Goal: Task Accomplishment & Management: Use online tool/utility

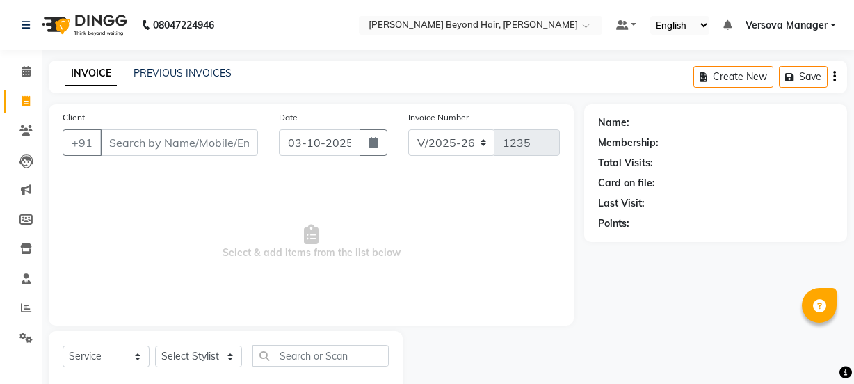
select select "6352"
select select "service"
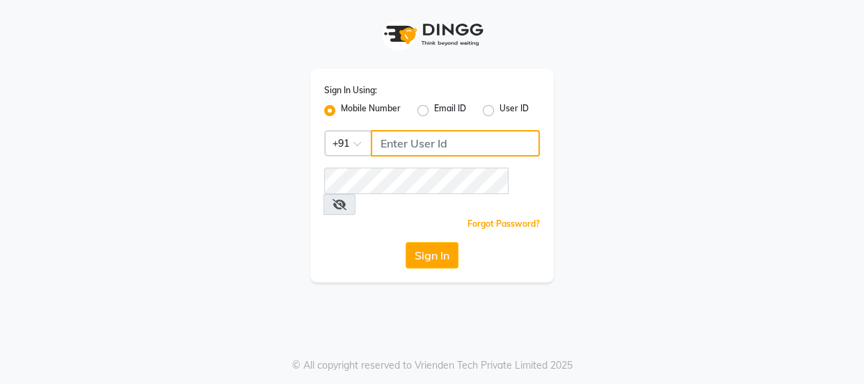
click at [457, 146] on input "Username" at bounding box center [455, 143] width 169 height 26
click at [457, 146] on input "7506797294" at bounding box center [455, 143] width 169 height 26
type input "7506797294"
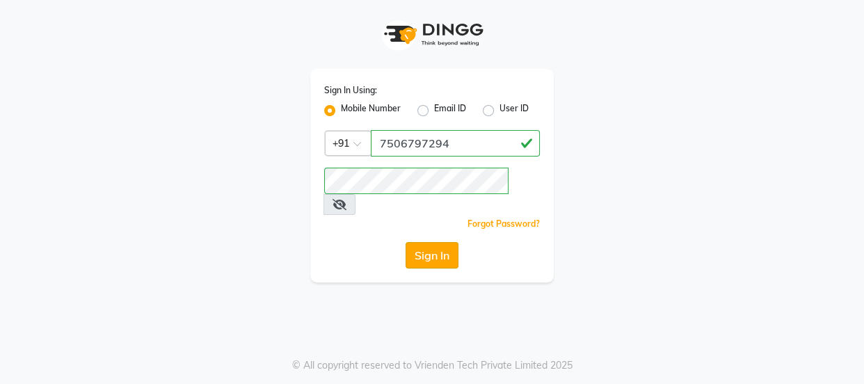
click at [445, 245] on button "Sign In" at bounding box center [432, 255] width 53 height 26
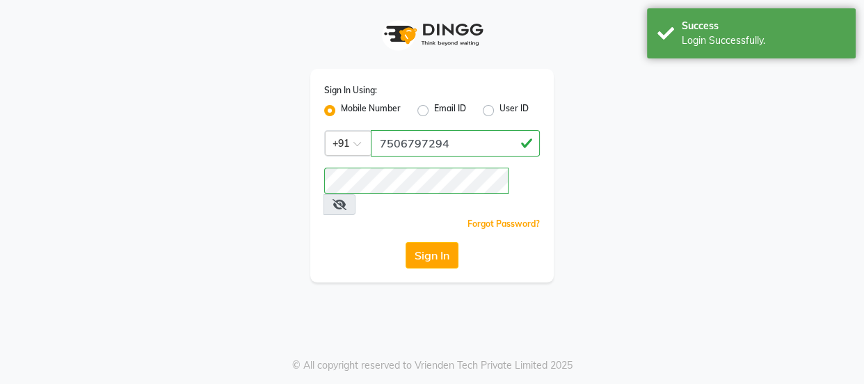
select select "service"
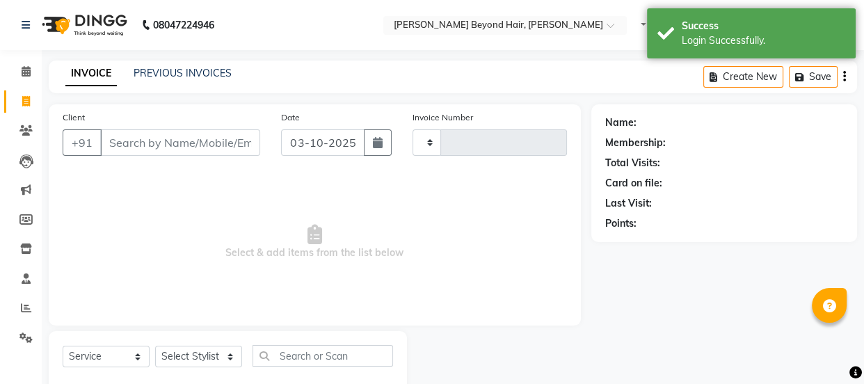
type input "1235"
select select "6352"
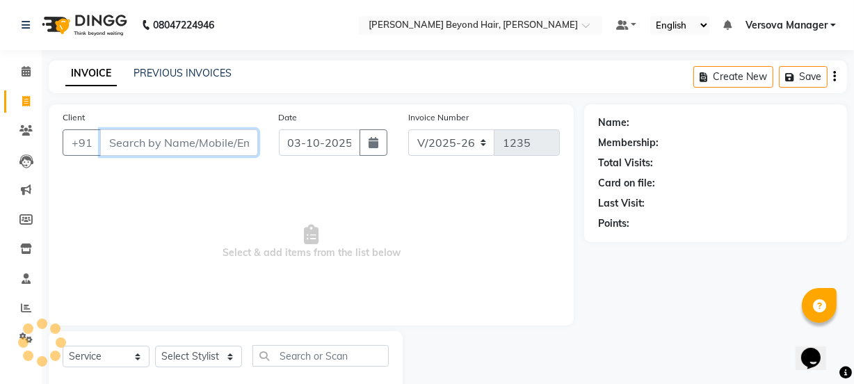
click at [154, 139] on input "Client" at bounding box center [179, 142] width 158 height 26
click at [168, 74] on link "PREVIOUS INVOICES" at bounding box center [183, 73] width 98 height 13
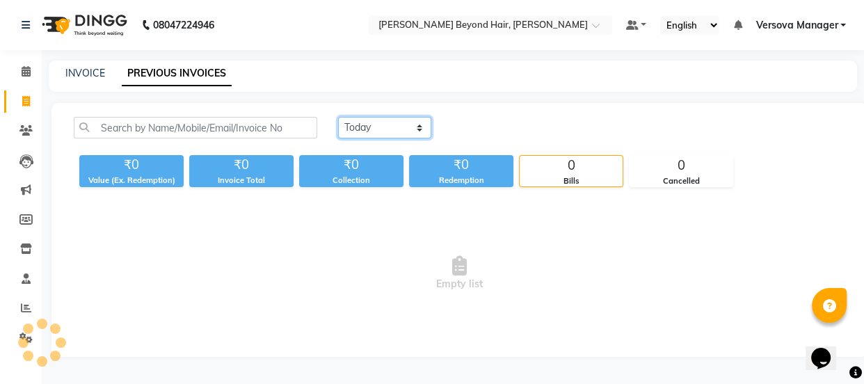
click at [387, 129] on select "[DATE] [DATE] Custom Range" at bounding box center [384, 128] width 93 height 22
select select "range"
click at [338, 117] on select "[DATE] [DATE] Custom Range" at bounding box center [384, 128] width 93 height 22
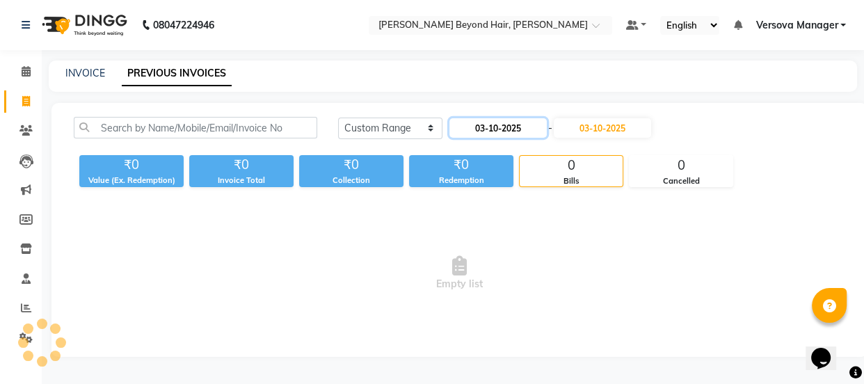
click at [487, 128] on input "03-10-2025" at bounding box center [498, 127] width 97 height 19
select select "10"
select select "2025"
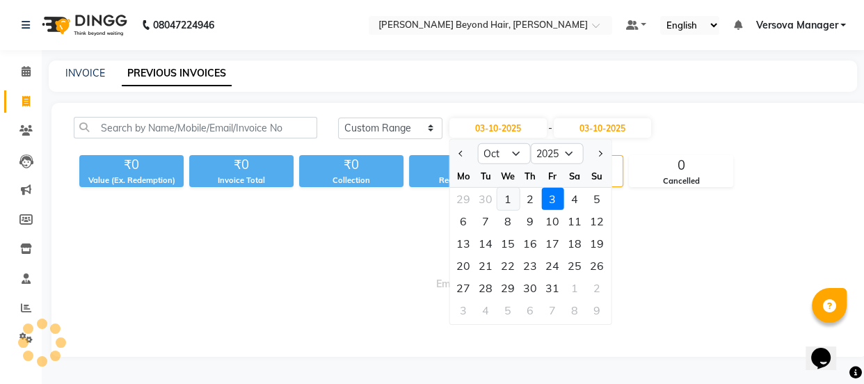
click at [507, 197] on div "1" at bounding box center [508, 199] width 22 height 22
type input "01-10-2025"
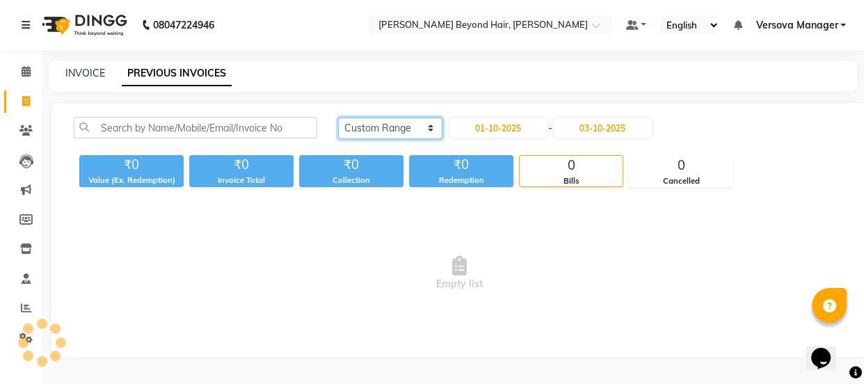
click at [424, 132] on select "[DATE] [DATE] Custom Range" at bounding box center [390, 129] width 104 height 22
click at [338, 118] on select "[DATE] [DATE] Custom Range" at bounding box center [390, 129] width 104 height 22
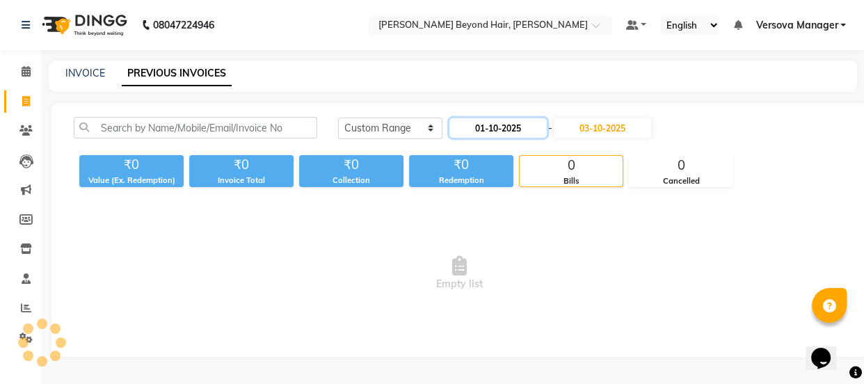
click at [515, 125] on input "01-10-2025" at bounding box center [498, 127] width 97 height 19
select select "10"
select select "2025"
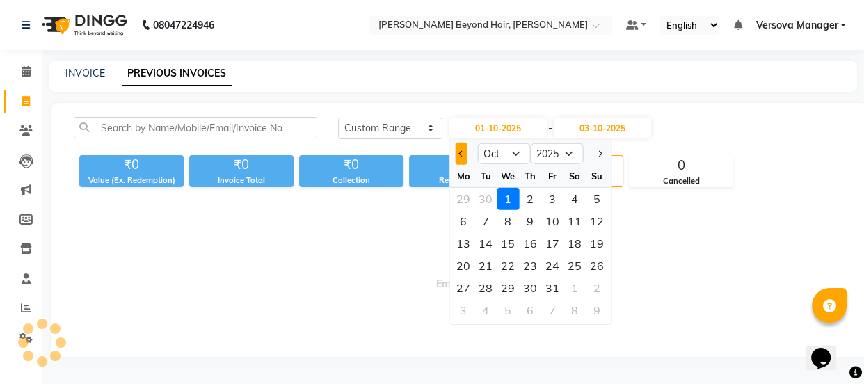
click at [460, 152] on span "Previous month" at bounding box center [462, 154] width 6 height 6
select select "9"
click at [462, 198] on div "1" at bounding box center [463, 199] width 22 height 22
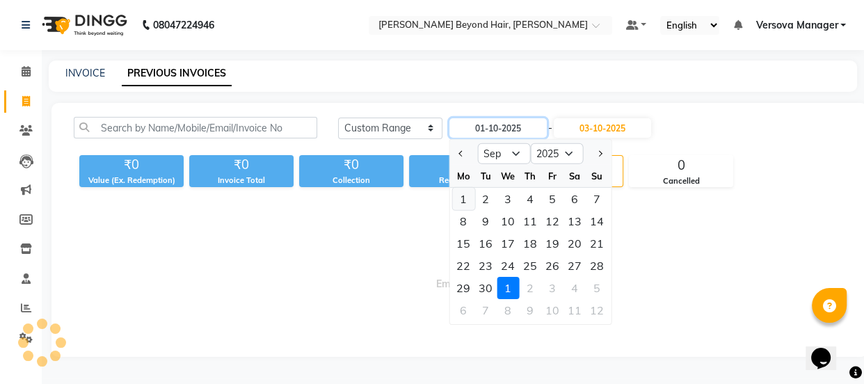
type input "01-09-2025"
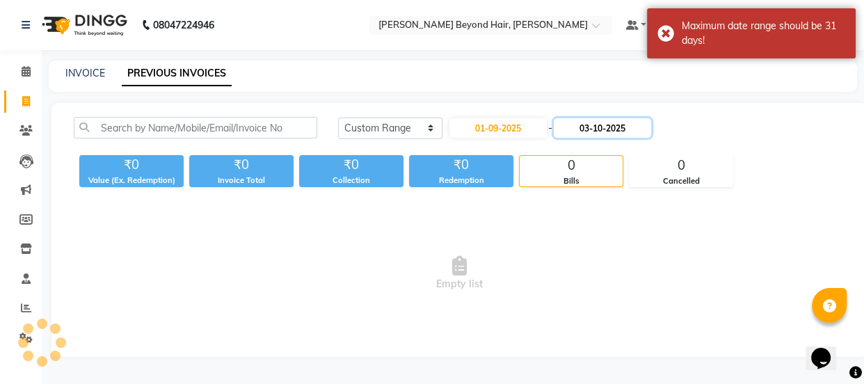
click at [577, 130] on input "03-10-2025" at bounding box center [602, 127] width 97 height 19
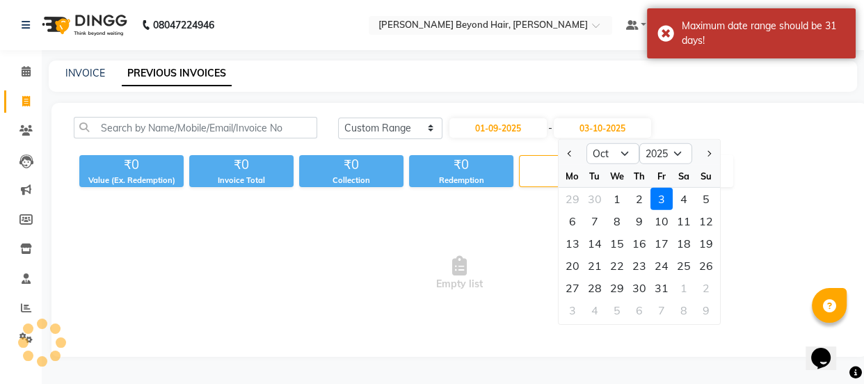
click at [559, 152] on div at bounding box center [573, 154] width 28 height 22
click at [569, 150] on button "Previous month" at bounding box center [570, 154] width 12 height 22
select select "9"
click at [598, 286] on div "30" at bounding box center [595, 288] width 22 height 22
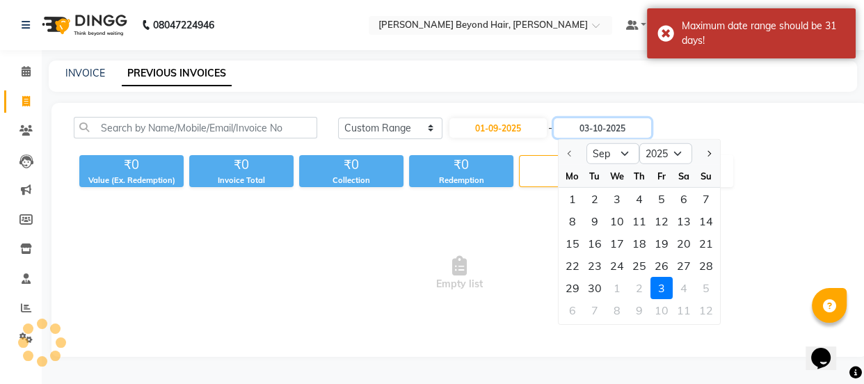
type input "30-09-2025"
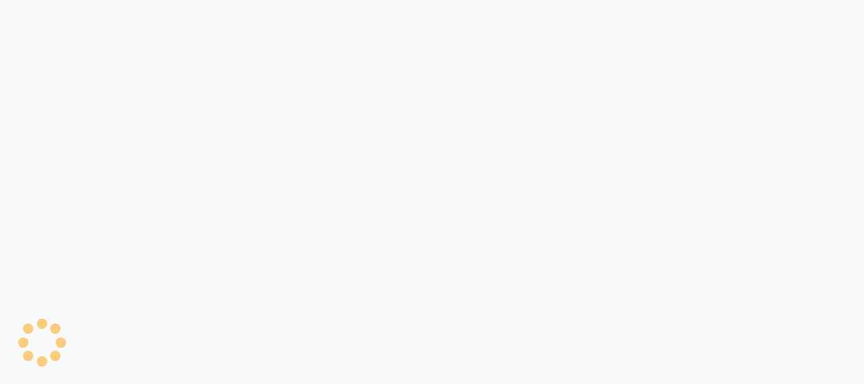
select select "service"
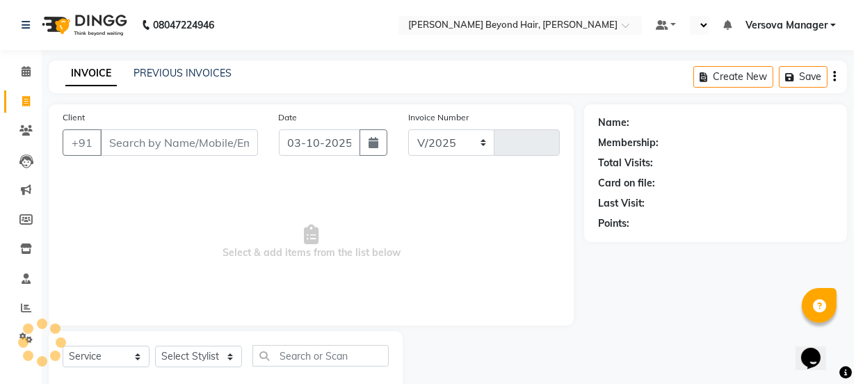
select select "6352"
type input "1235"
click at [214, 70] on link "PREVIOUS INVOICES" at bounding box center [183, 73] width 98 height 13
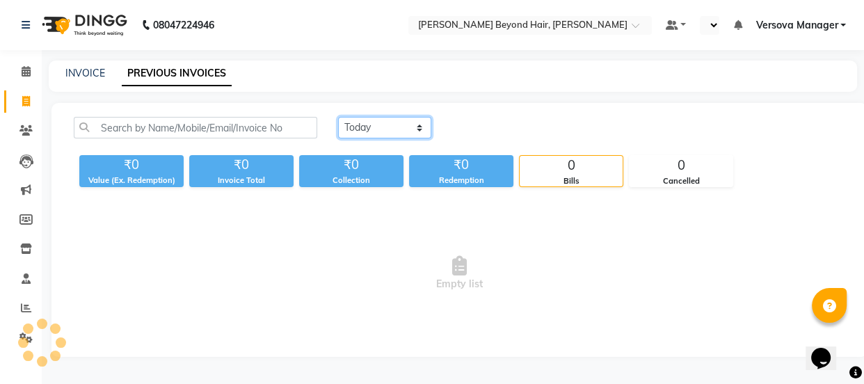
click at [362, 130] on select "[DATE] [DATE] Custom Range" at bounding box center [384, 128] width 93 height 22
select select "range"
click at [338, 117] on select "[DATE] [DATE] Custom Range" at bounding box center [384, 128] width 93 height 22
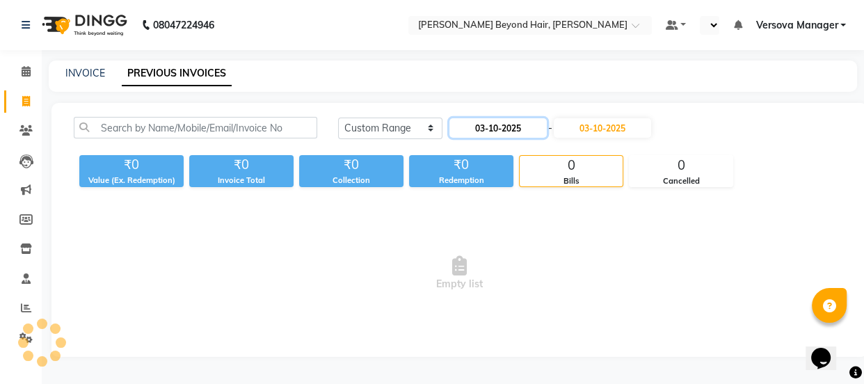
click at [497, 124] on input "03-10-2025" at bounding box center [498, 127] width 97 height 19
select select "10"
select select "2025"
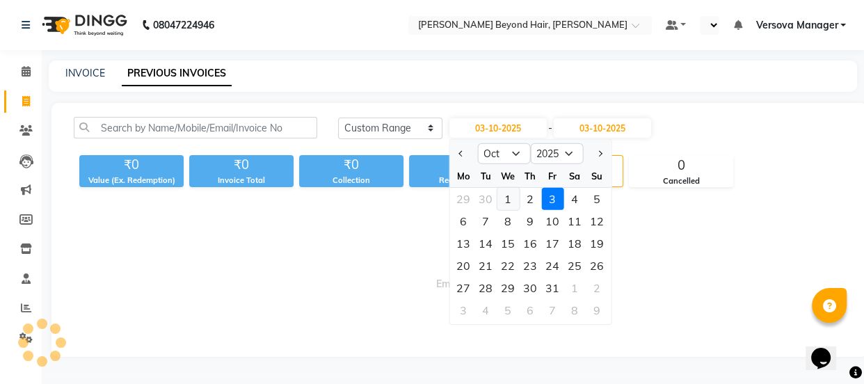
click at [504, 200] on div "1" at bounding box center [508, 199] width 22 height 22
type input "01-10-2025"
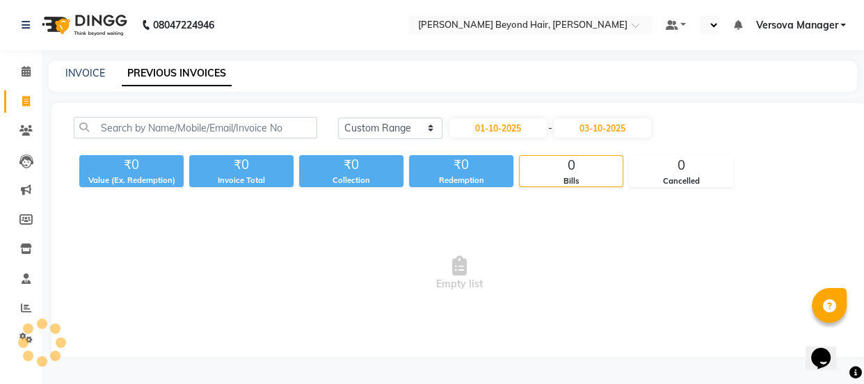
click at [161, 71] on link "PREVIOUS INVOICES" at bounding box center [177, 73] width 110 height 25
click at [86, 76] on link "INVOICE" at bounding box center [85, 73] width 40 height 13
select select "service"
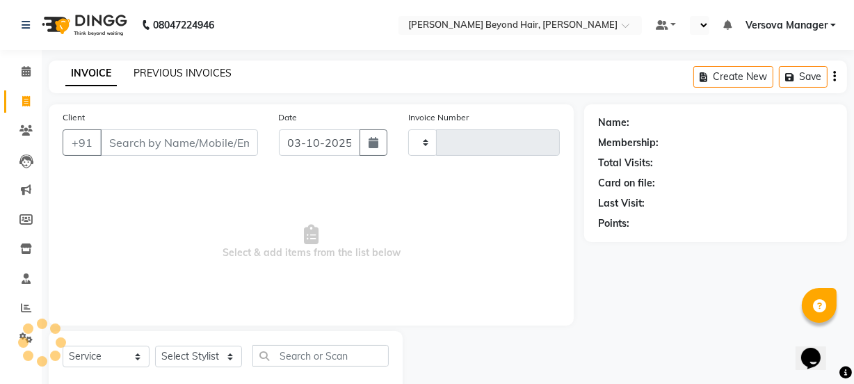
click at [182, 71] on link "PREVIOUS INVOICES" at bounding box center [183, 73] width 98 height 13
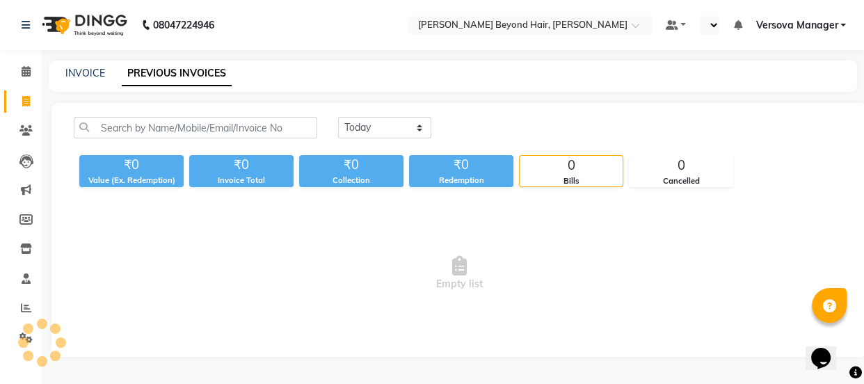
select select "en"
click at [78, 69] on link "INVOICE" at bounding box center [85, 73] width 40 height 13
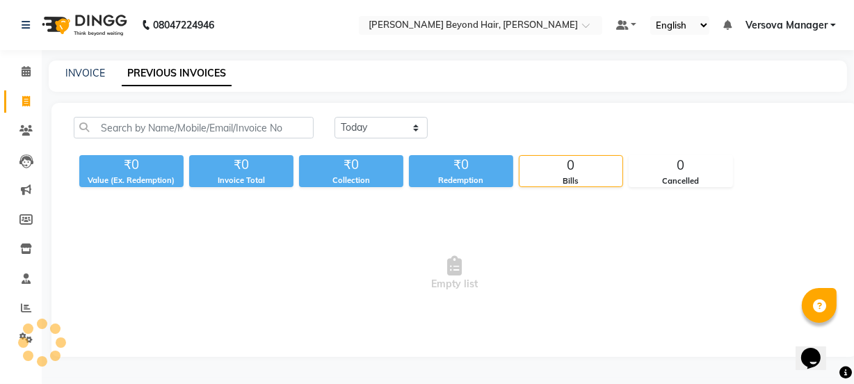
select select "service"
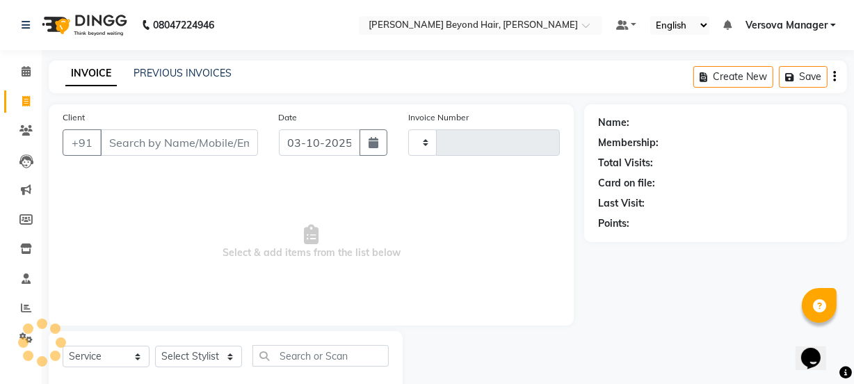
scroll to position [35, 0]
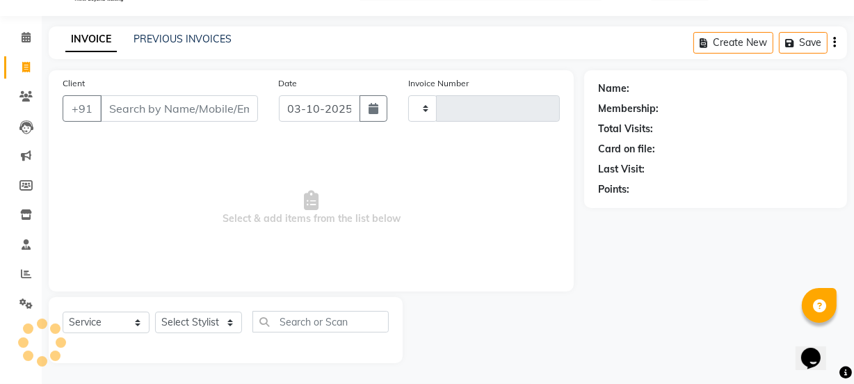
click at [31, 72] on span at bounding box center [26, 68] width 24 height 16
select select "service"
click at [28, 273] on icon at bounding box center [26, 274] width 10 height 10
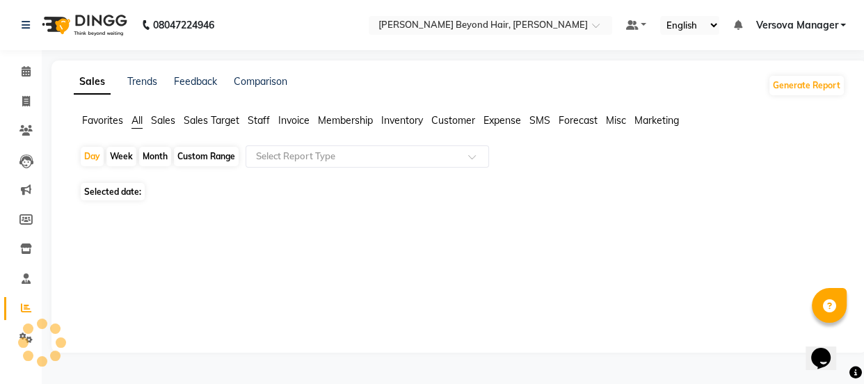
click at [185, 161] on div "Custom Range" at bounding box center [206, 156] width 65 height 19
select select "10"
select select "2025"
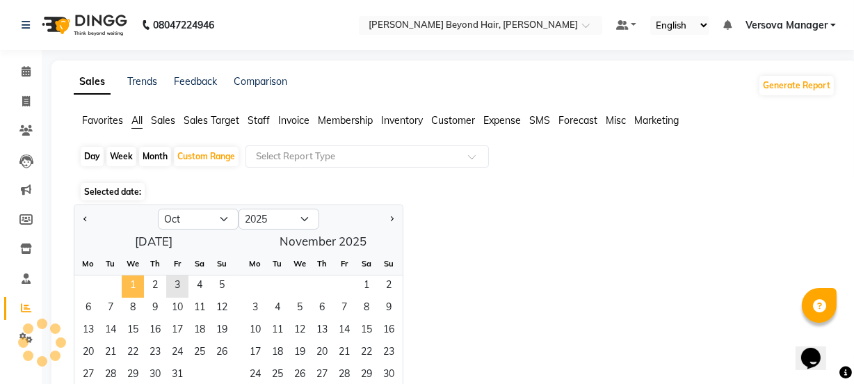
click at [132, 285] on span "1" at bounding box center [133, 287] width 22 height 22
click at [178, 285] on span "3" at bounding box center [177, 287] width 22 height 22
click at [262, 120] on span "Staff" at bounding box center [259, 120] width 22 height 13
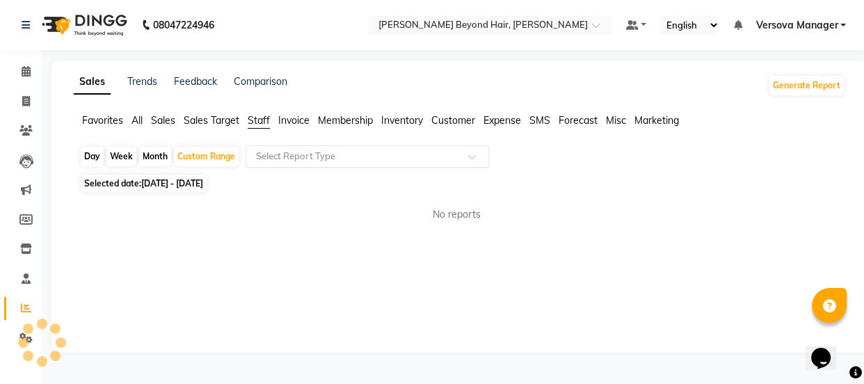
click at [342, 164] on div "Select Report Type" at bounding box center [368, 156] width 244 height 22
click at [708, 175] on div "Day Week Month Custom Range Select Report Type Selected date: [DATE] - [DATE] N…" at bounding box center [460, 189] width 772 height 88
click at [17, 102] on span at bounding box center [26, 102] width 24 height 16
select select "service"
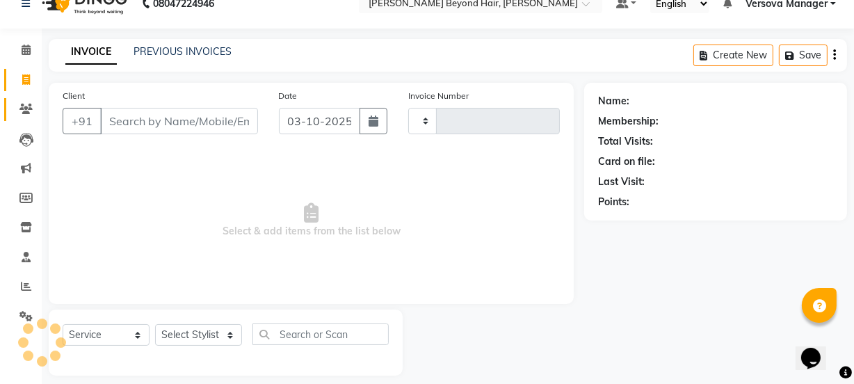
scroll to position [35, 0]
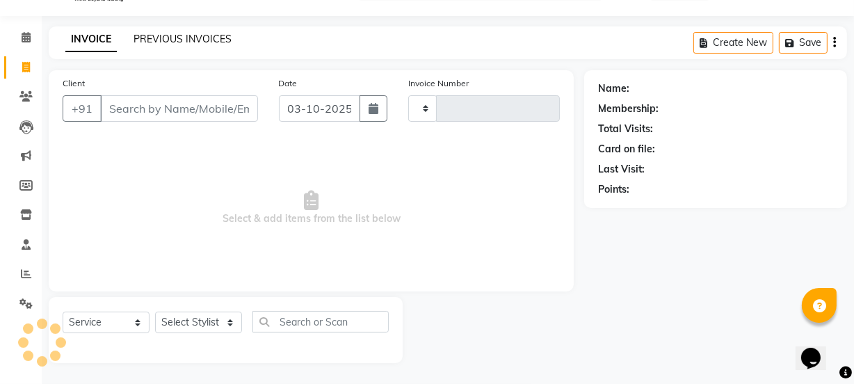
click at [202, 41] on link "PREVIOUS INVOICES" at bounding box center [183, 39] width 98 height 13
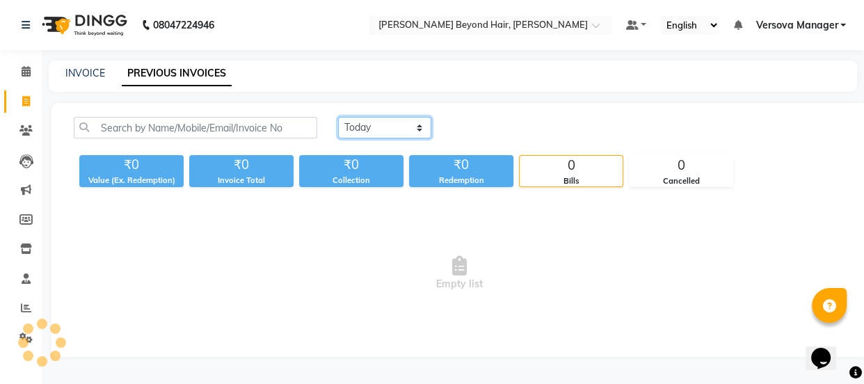
click at [411, 120] on select "[DATE] [DATE] Custom Range" at bounding box center [384, 128] width 93 height 22
select select "range"
click at [338, 117] on select "[DATE] [DATE] Custom Range" at bounding box center [384, 128] width 93 height 22
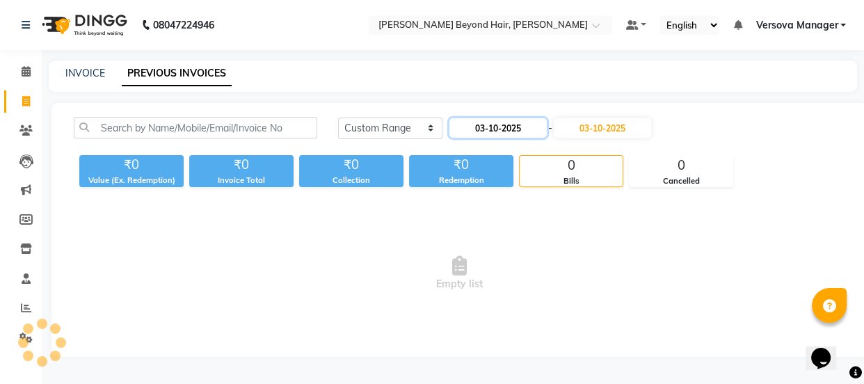
click at [498, 120] on input "03-10-2025" at bounding box center [498, 127] width 97 height 19
select select "10"
select select "2025"
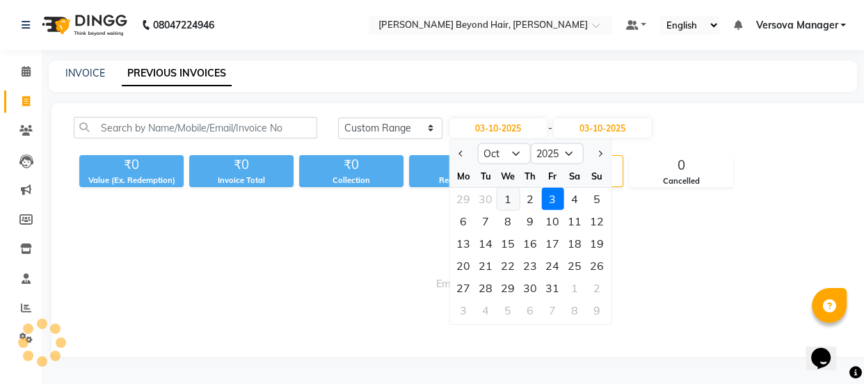
click at [502, 195] on div "1" at bounding box center [508, 199] width 22 height 22
type input "01-10-2025"
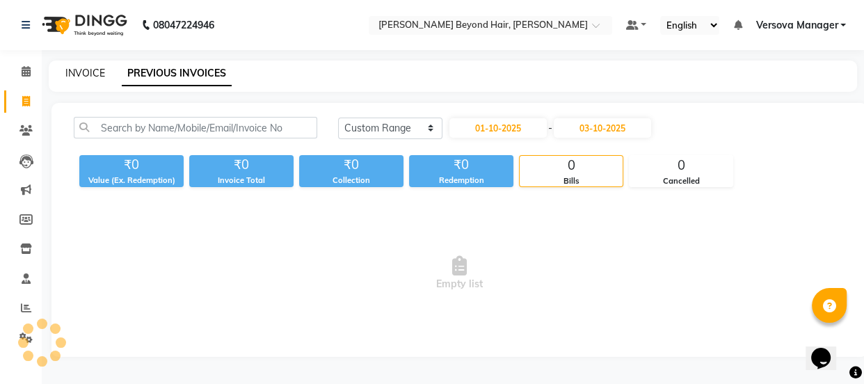
click at [87, 70] on link "INVOICE" at bounding box center [85, 73] width 40 height 13
select select "service"
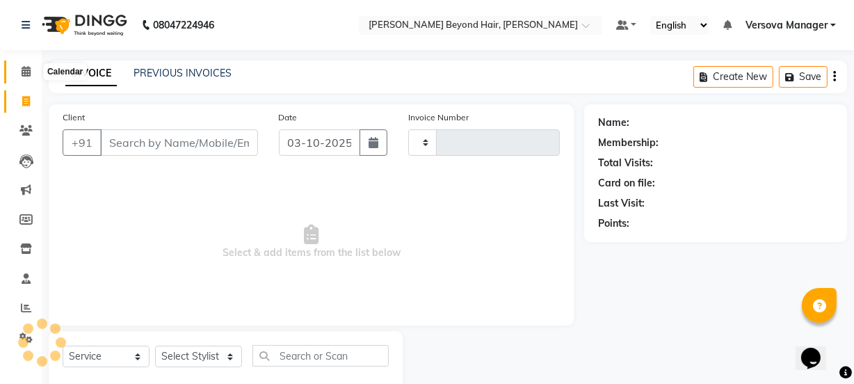
click at [27, 76] on icon at bounding box center [26, 71] width 9 height 10
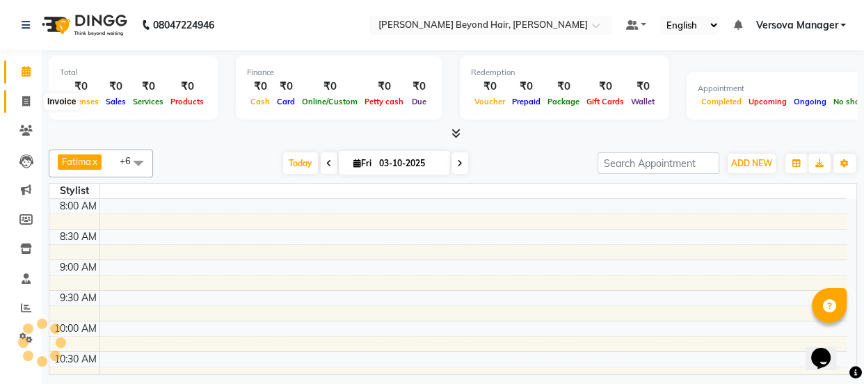
click at [29, 97] on icon at bounding box center [26, 101] width 8 height 10
select select "service"
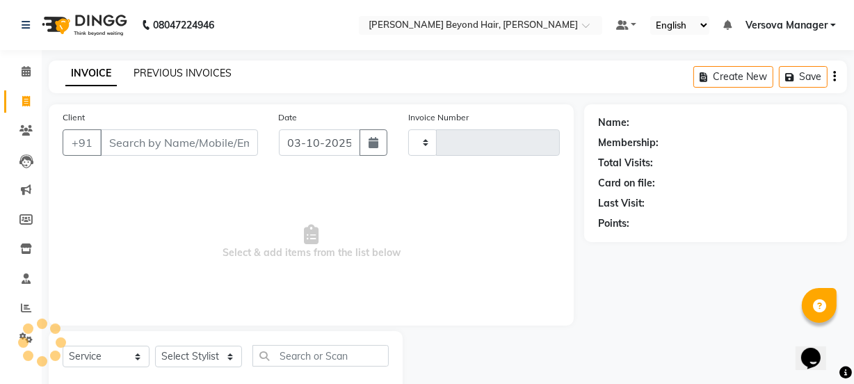
click at [218, 70] on link "PREVIOUS INVOICES" at bounding box center [183, 73] width 98 height 13
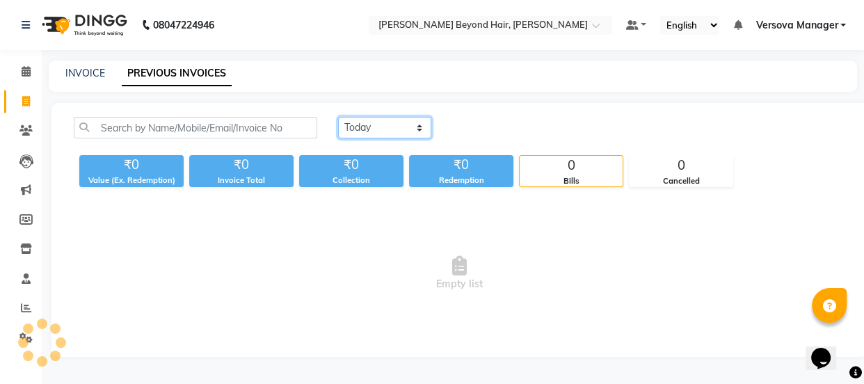
click at [399, 134] on select "[DATE] [DATE] Custom Range" at bounding box center [384, 128] width 93 height 22
click at [404, 193] on div "[DATE] [DATE] Custom Range ₹0 Value (Ex. Redemption) ₹0 Invoice Total ₹0 Collec…" at bounding box center [459, 230] width 816 height 254
click at [414, 118] on select "[DATE] [DATE] Custom Range" at bounding box center [384, 128] width 93 height 22
click at [400, 192] on div "[DATE] [DATE] Custom Range ₹0 Value (Ex. Redemption) ₹0 Invoice Total ₹0 Collec…" at bounding box center [459, 230] width 816 height 254
click at [402, 134] on select "[DATE] [DATE] Custom Range" at bounding box center [384, 128] width 93 height 22
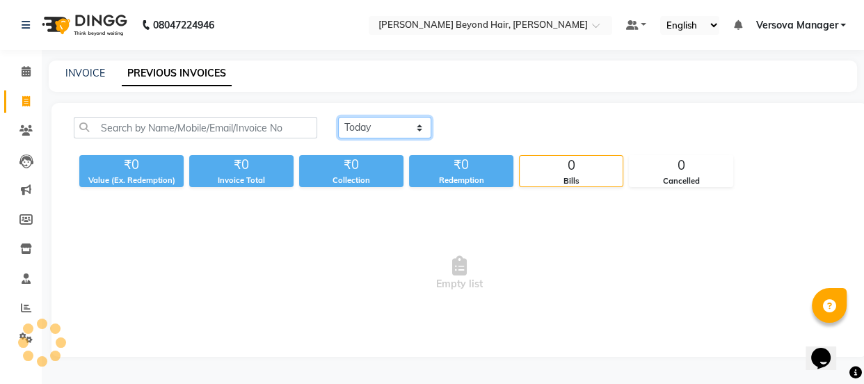
select select "range"
click at [338, 117] on select "[DATE] [DATE] Custom Range" at bounding box center [384, 128] width 93 height 22
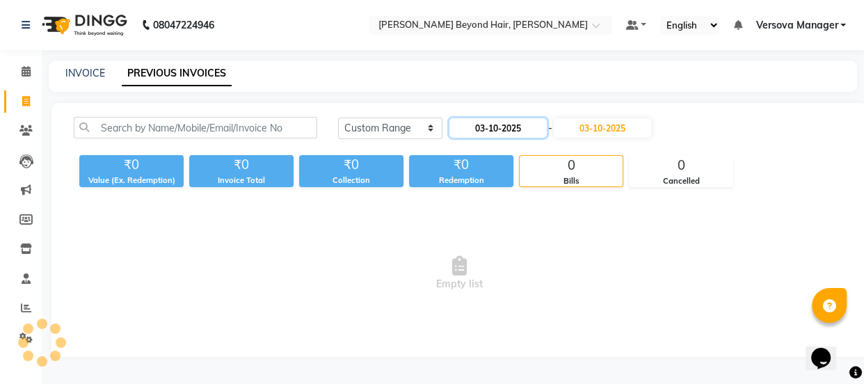
click at [500, 129] on input "03-10-2025" at bounding box center [498, 127] width 97 height 19
select select "10"
select select "2025"
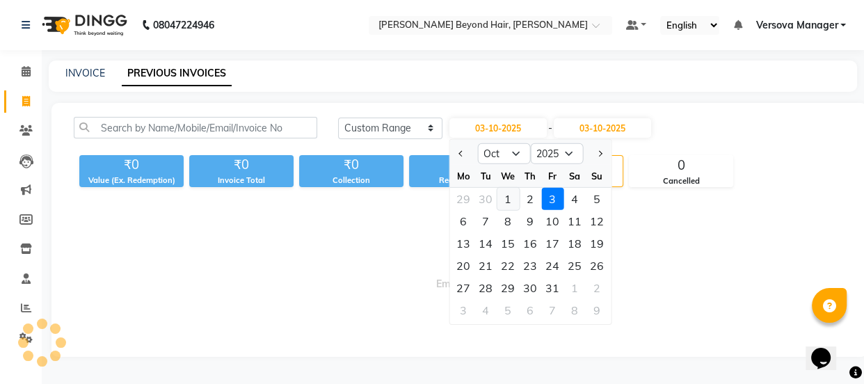
click at [502, 195] on div "1" at bounding box center [508, 199] width 22 height 22
type input "01-10-2025"
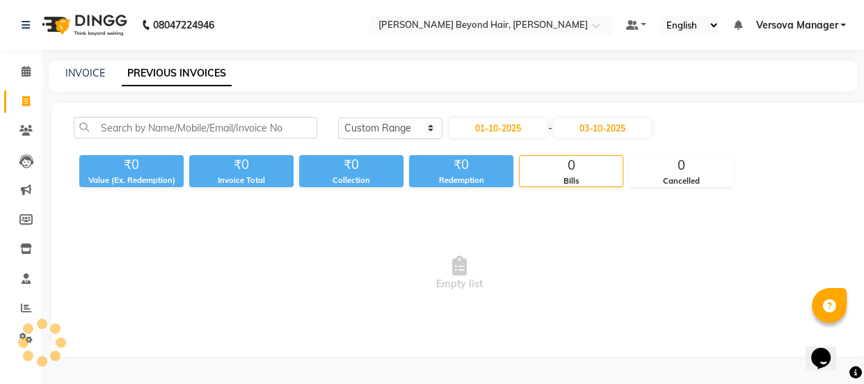
click at [610, 217] on span "Empty list" at bounding box center [460, 273] width 772 height 139
click at [85, 74] on link "INVOICE" at bounding box center [85, 73] width 40 height 13
select select "service"
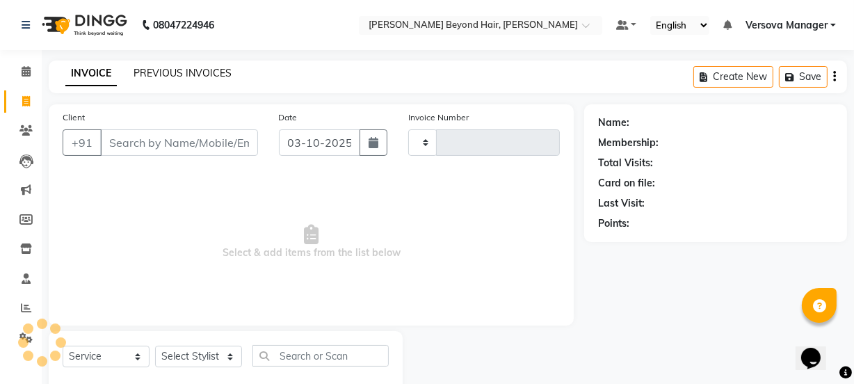
click at [186, 69] on link "PREVIOUS INVOICES" at bounding box center [183, 73] width 98 height 13
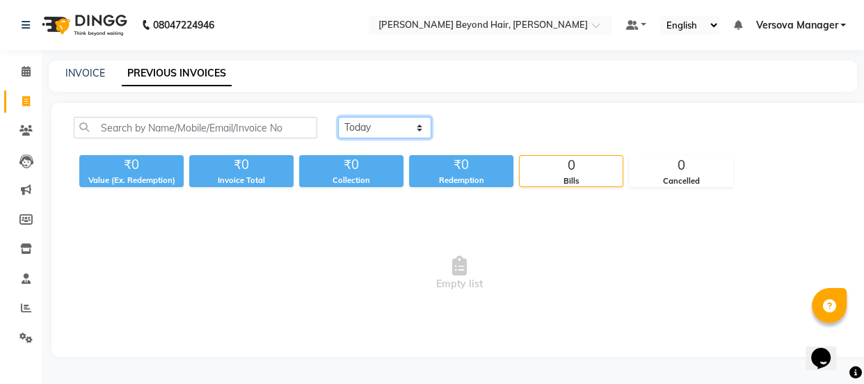
click at [395, 134] on select "[DATE] [DATE] Custom Range" at bounding box center [384, 128] width 93 height 22
select select "range"
click at [338, 117] on select "[DATE] [DATE] Custom Range" at bounding box center [384, 128] width 93 height 22
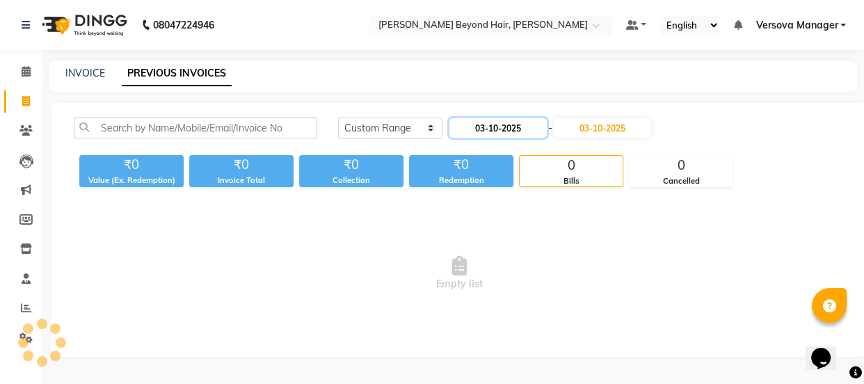
click at [474, 124] on input "03-10-2025" at bounding box center [498, 127] width 97 height 19
select select "10"
select select "2025"
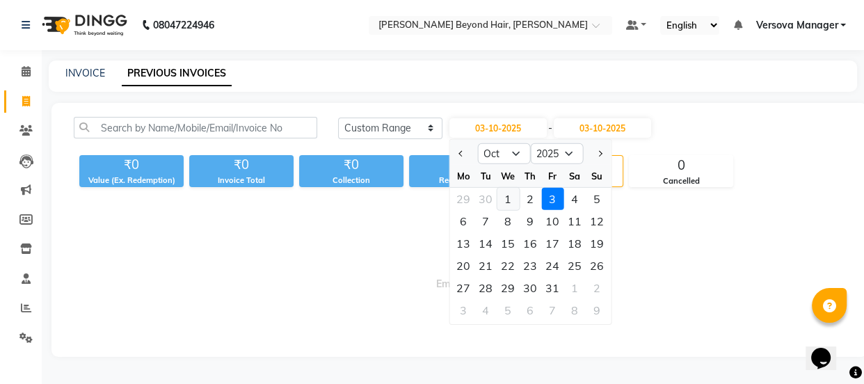
click at [508, 198] on div "1" at bounding box center [508, 199] width 22 height 22
type input "01-10-2025"
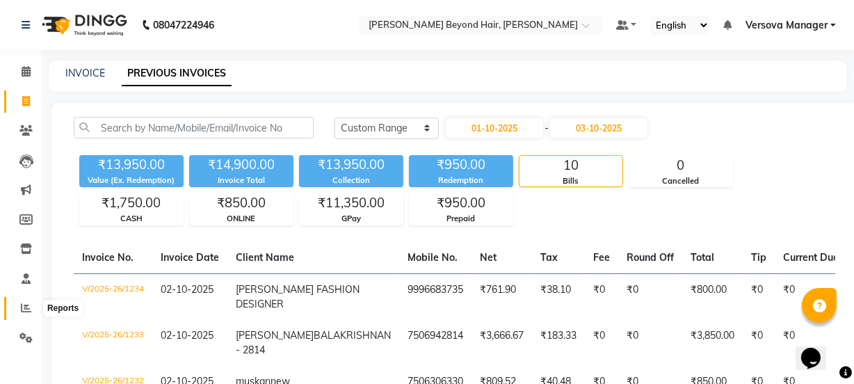
click at [28, 303] on icon at bounding box center [26, 308] width 10 height 10
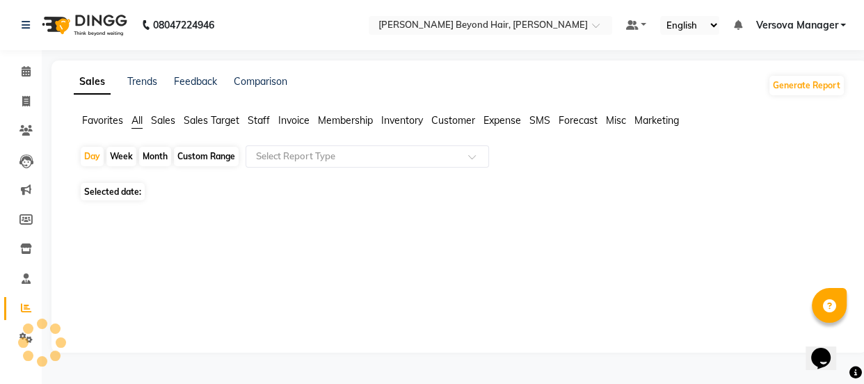
click at [218, 164] on div "Custom Range" at bounding box center [206, 156] width 65 height 19
select select "10"
select select "2025"
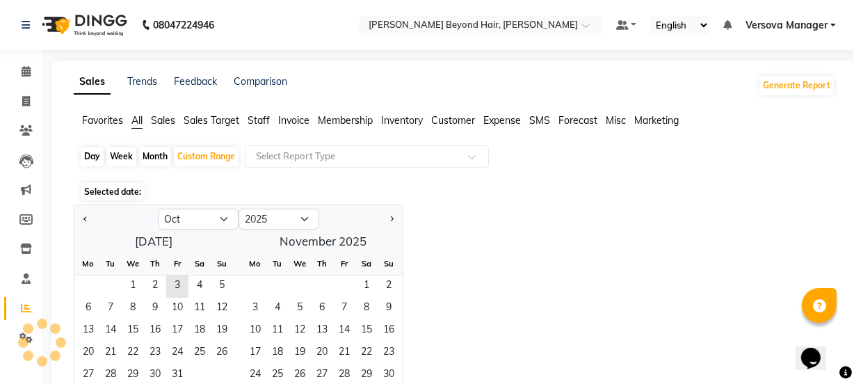
drag, startPoint x: 78, startPoint y: 217, endPoint x: 104, endPoint y: 245, distance: 38.4
click at [79, 218] on div at bounding box center [116, 219] width 84 height 22
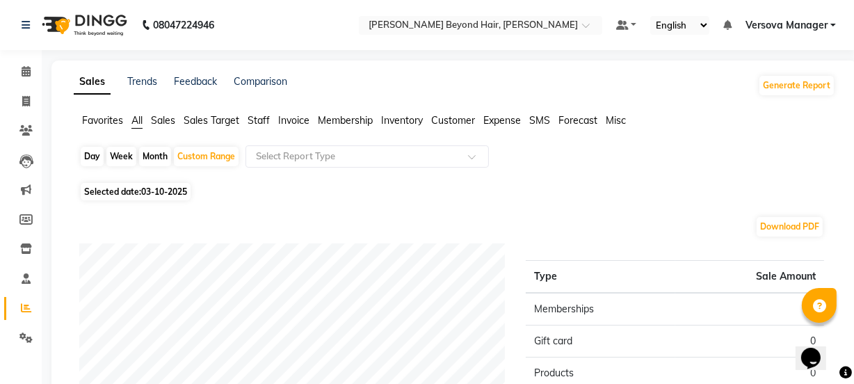
click at [83, 219] on div "Download PDF" at bounding box center [451, 227] width 745 height 22
click at [203, 157] on div "Custom Range" at bounding box center [206, 156] width 65 height 19
select select "10"
select select "2025"
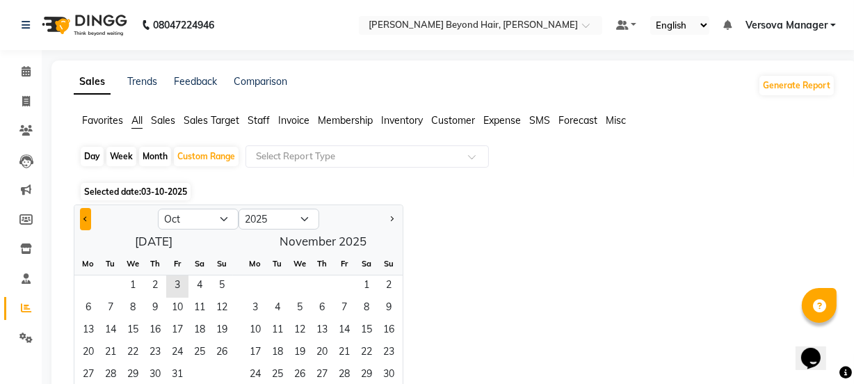
click at [80, 212] on button "Previous month" at bounding box center [85, 219] width 11 height 22
select select "9"
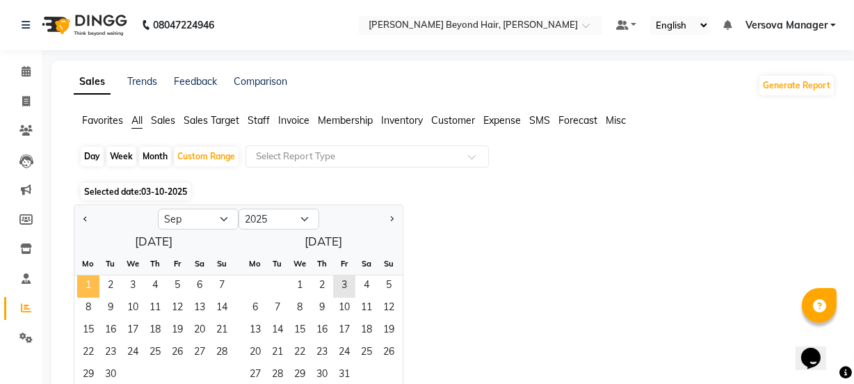
click at [90, 283] on span "1" at bounding box center [88, 287] width 22 height 22
click at [113, 382] on span "30" at bounding box center [111, 376] width 22 height 22
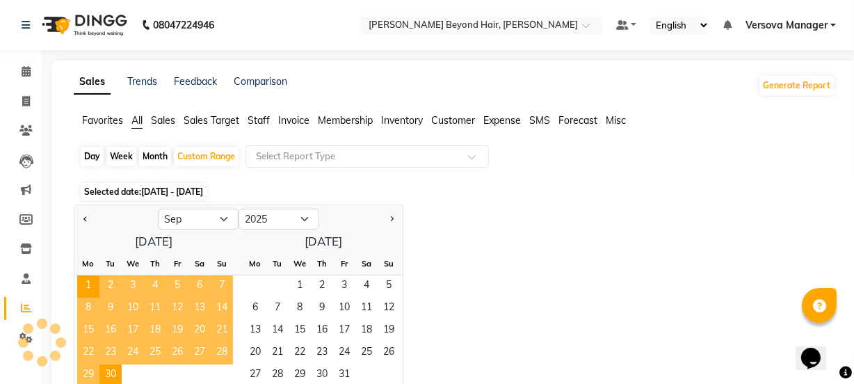
click at [257, 118] on span "Staff" at bounding box center [259, 120] width 22 height 13
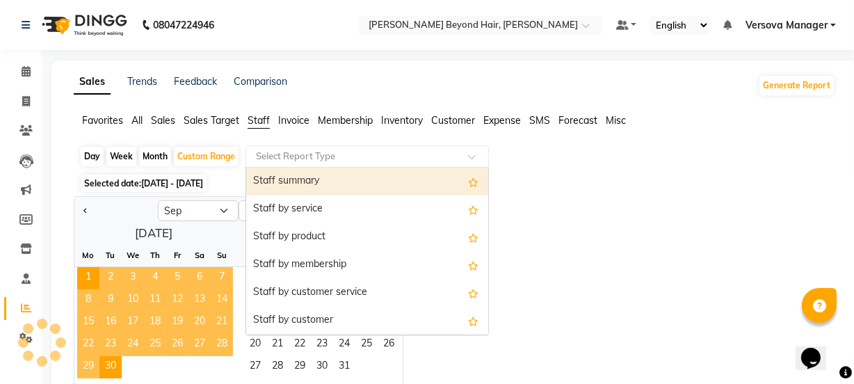
click at [271, 154] on input "text" at bounding box center [353, 157] width 200 height 14
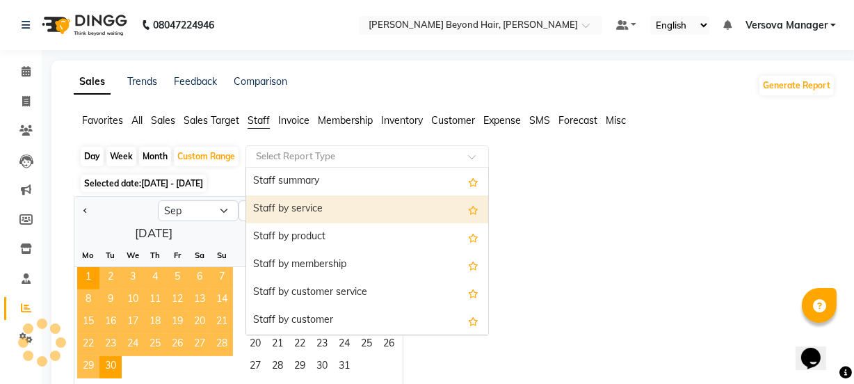
click at [308, 212] on div "Staff by service" at bounding box center [367, 210] width 242 height 28
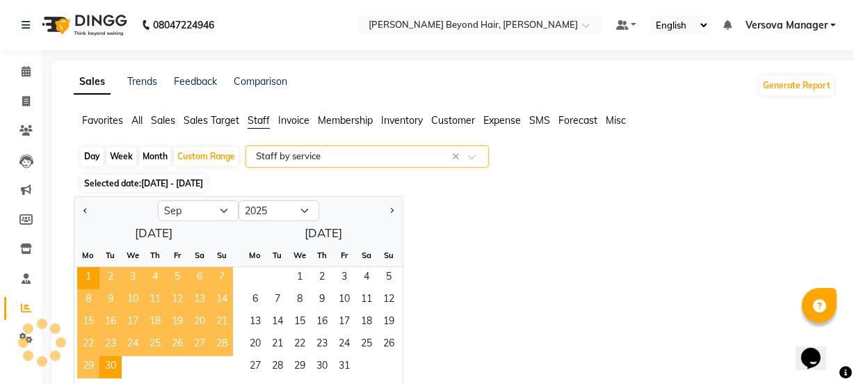
click at [499, 249] on div "Jan Feb Mar Apr May Jun [DATE] Aug Sep Oct Nov [DATE] 2016 2017 2018 2019 2020 …" at bounding box center [455, 300] width 762 height 208
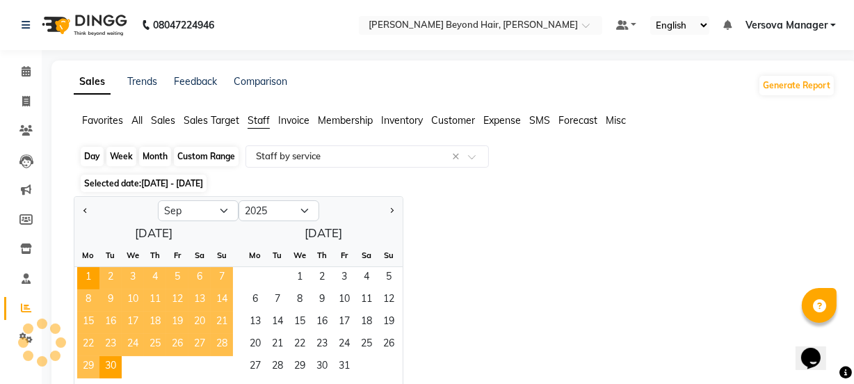
click at [223, 152] on div "Custom Range" at bounding box center [206, 156] width 65 height 19
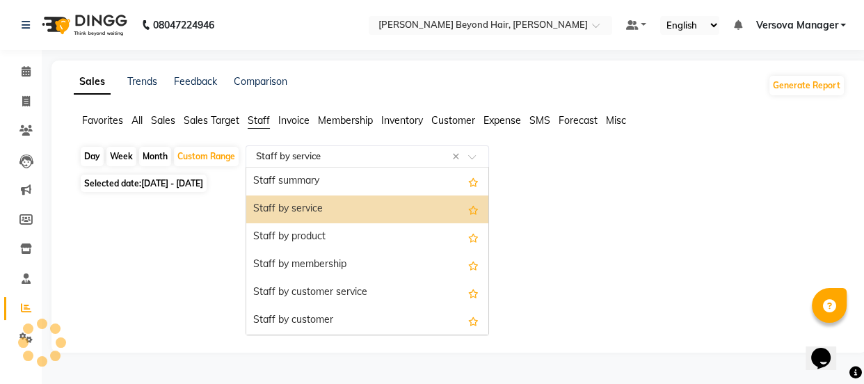
click at [276, 152] on input "text" at bounding box center [353, 157] width 200 height 14
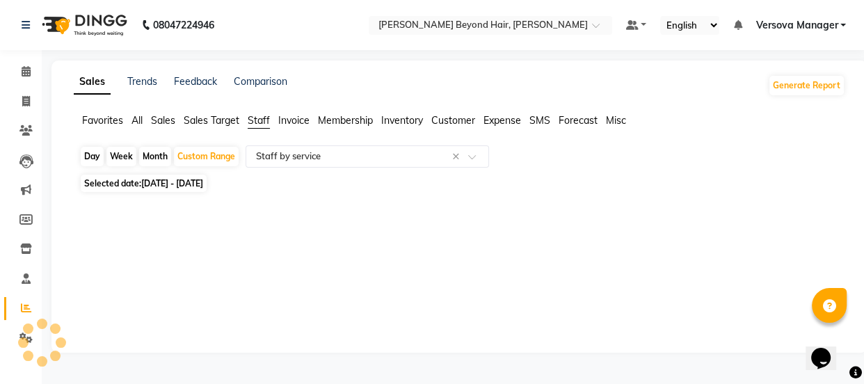
click at [263, 112] on div "Sales Trends Feedback Comparison Generate Report Favorites All Sales Sales Targ…" at bounding box center [459, 207] width 816 height 292
click at [261, 120] on span "Staff" at bounding box center [259, 120] width 22 height 13
click at [32, 98] on span at bounding box center [26, 102] width 24 height 16
select select "service"
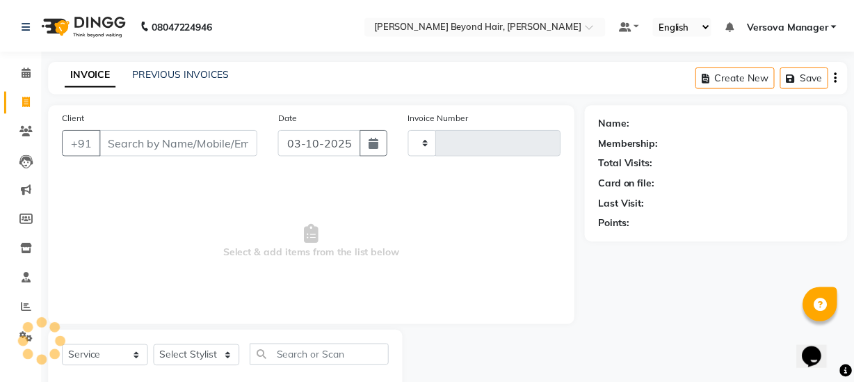
scroll to position [35, 0]
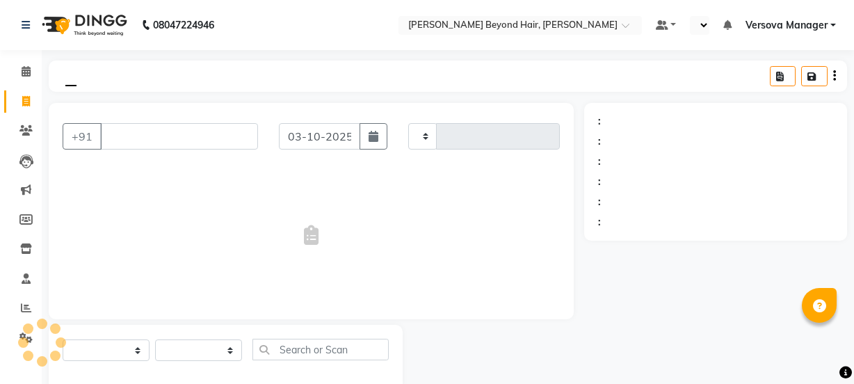
select select "service"
type input "1235"
select select "6352"
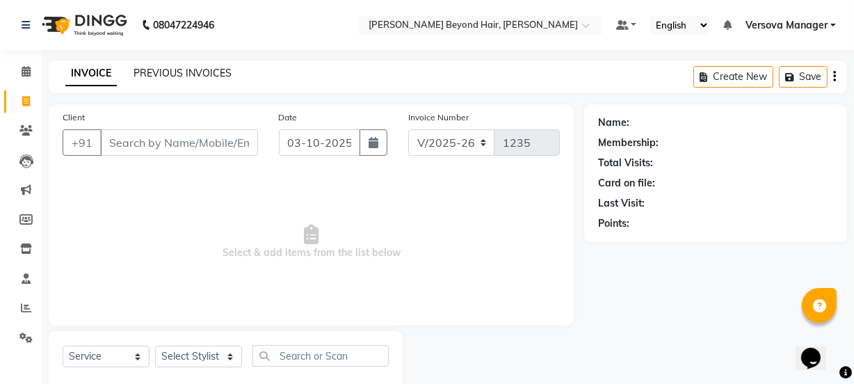
click at [193, 67] on link "PREVIOUS INVOICES" at bounding box center [183, 73] width 98 height 13
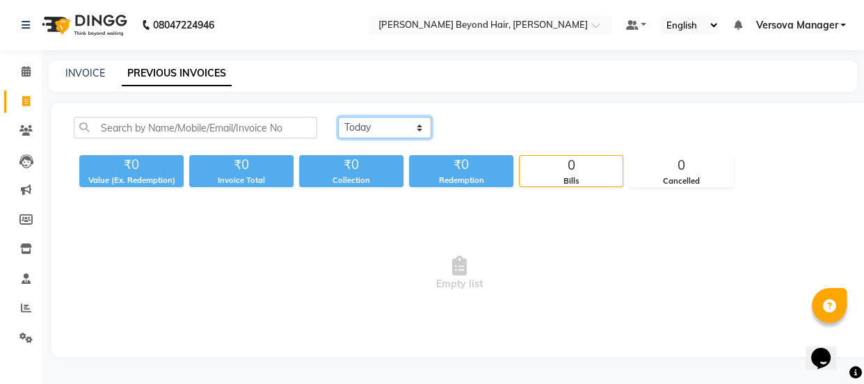
click at [368, 132] on select "[DATE] [DATE] Custom Range" at bounding box center [384, 128] width 93 height 22
click at [32, 311] on span at bounding box center [26, 309] width 24 height 16
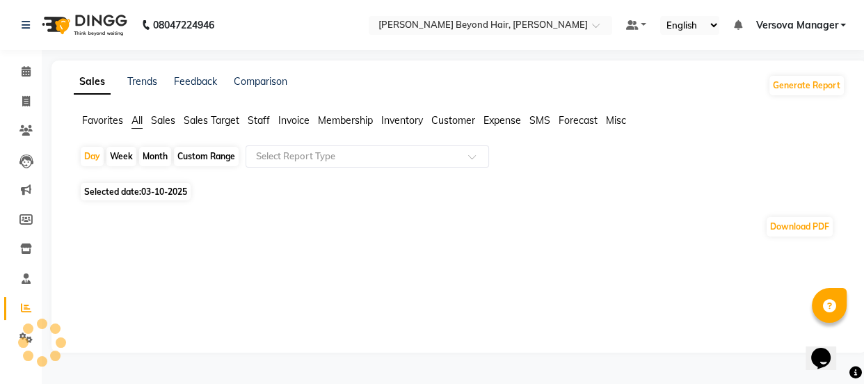
click at [192, 152] on div "Custom Range" at bounding box center [206, 156] width 65 height 19
select select "10"
select select "2025"
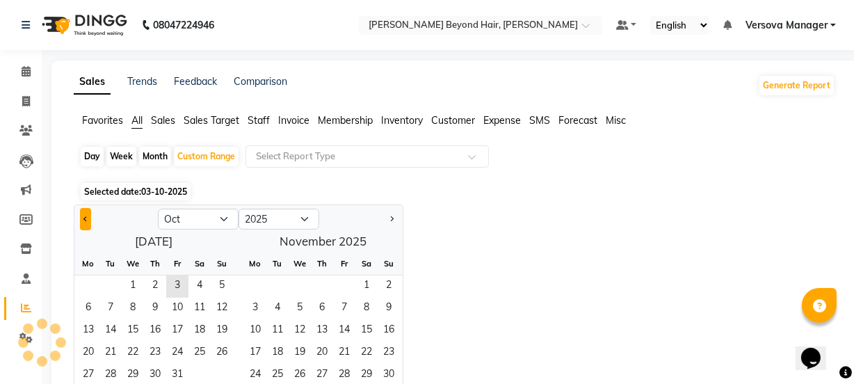
click at [81, 218] on button "Previous month" at bounding box center [85, 219] width 11 height 22
select select "9"
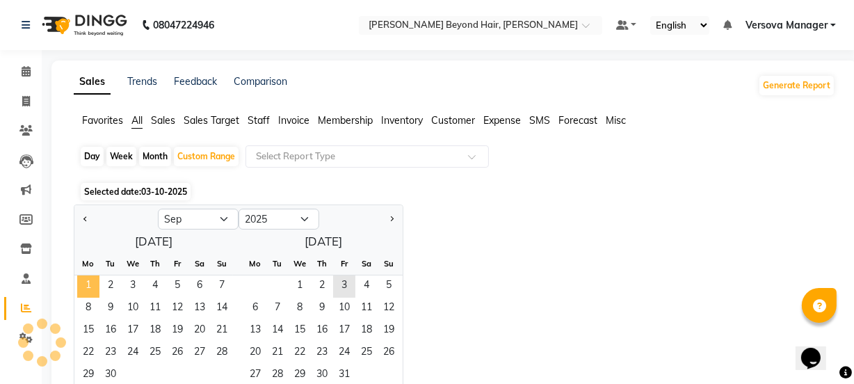
click at [89, 283] on span "1" at bounding box center [88, 287] width 22 height 22
click at [109, 375] on span "30" at bounding box center [111, 376] width 22 height 22
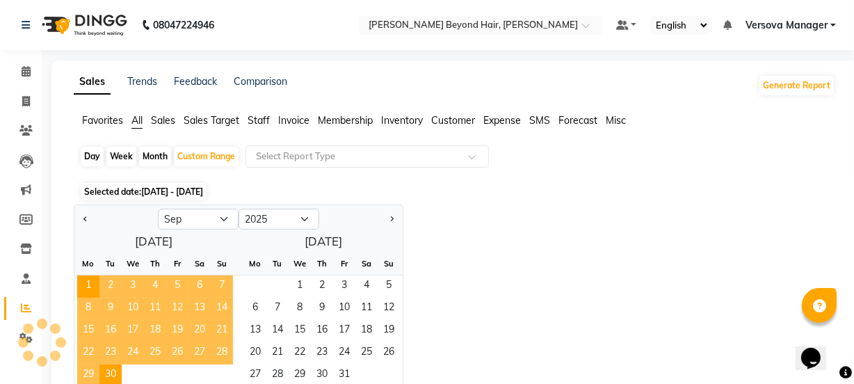
click at [264, 117] on span "Staff" at bounding box center [259, 120] width 22 height 13
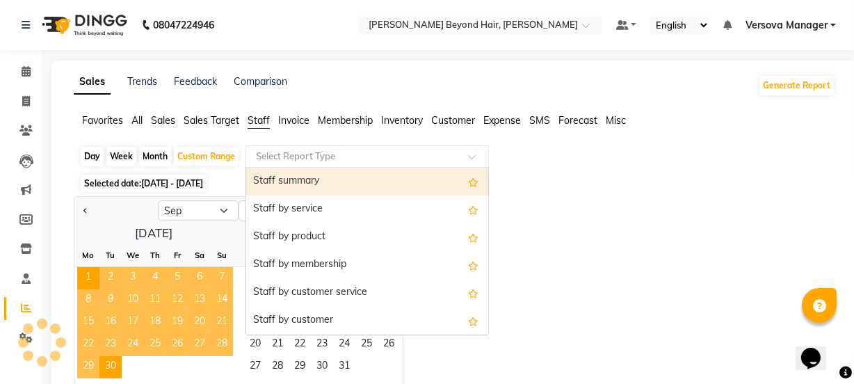
click at [273, 157] on input "text" at bounding box center [353, 157] width 200 height 14
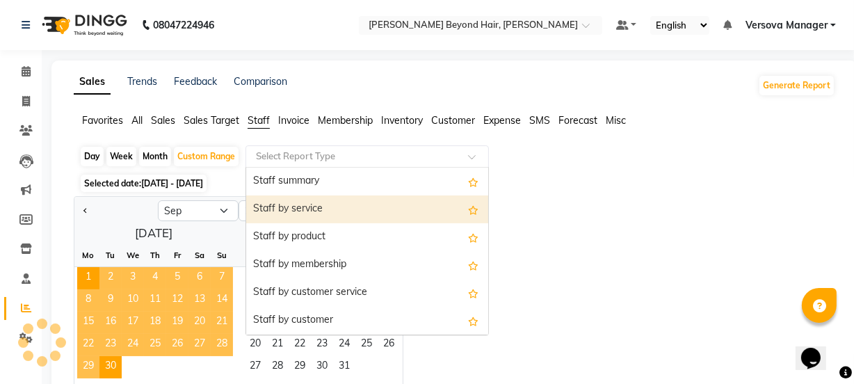
click at [269, 212] on div "Staff by service" at bounding box center [367, 210] width 242 height 28
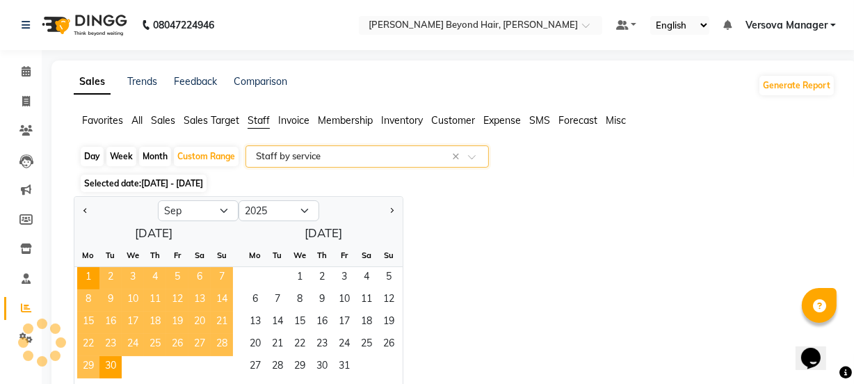
select select "full_report"
select select "csv"
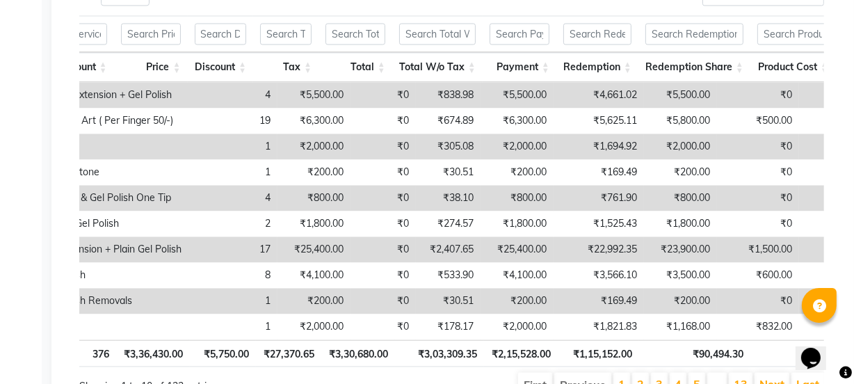
scroll to position [2107, 0]
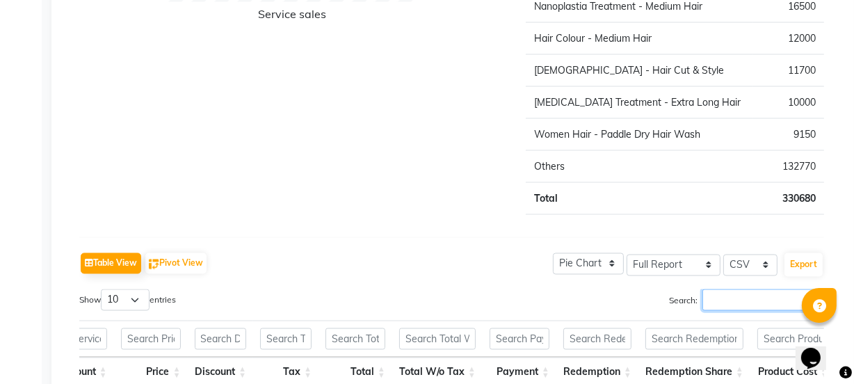
click at [747, 299] on input "Search:" at bounding box center [764, 300] width 122 height 22
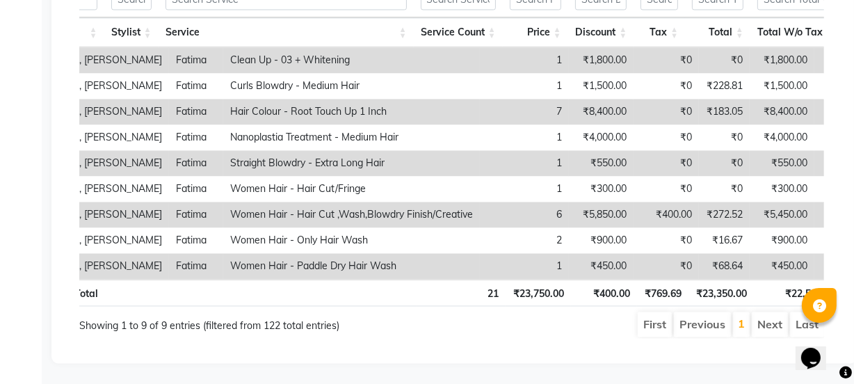
scroll to position [0, 0]
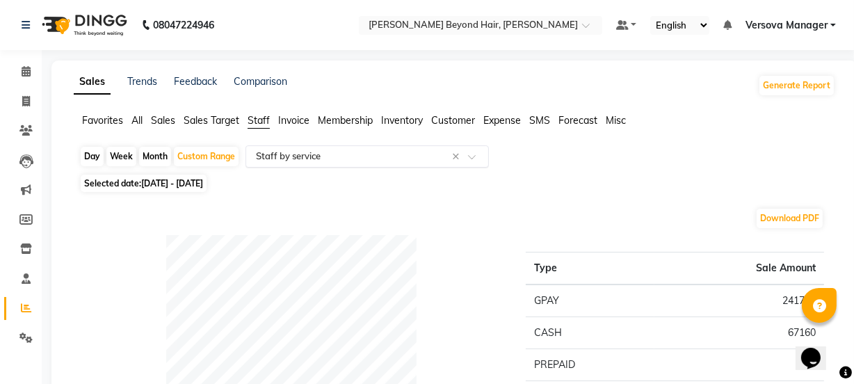
type input "fatim"
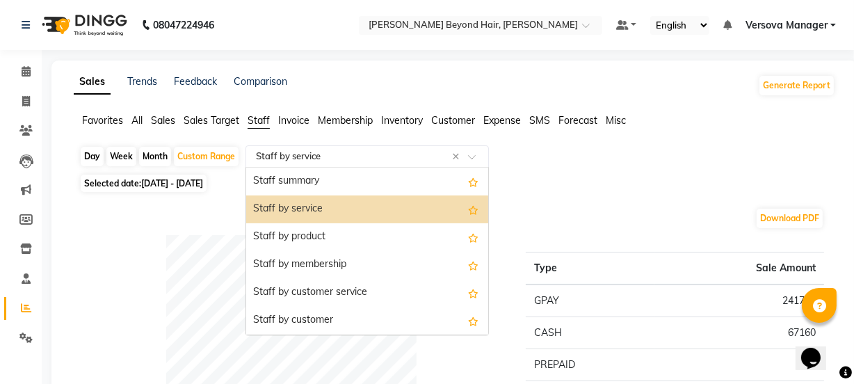
click at [351, 154] on input "text" at bounding box center [353, 157] width 200 height 14
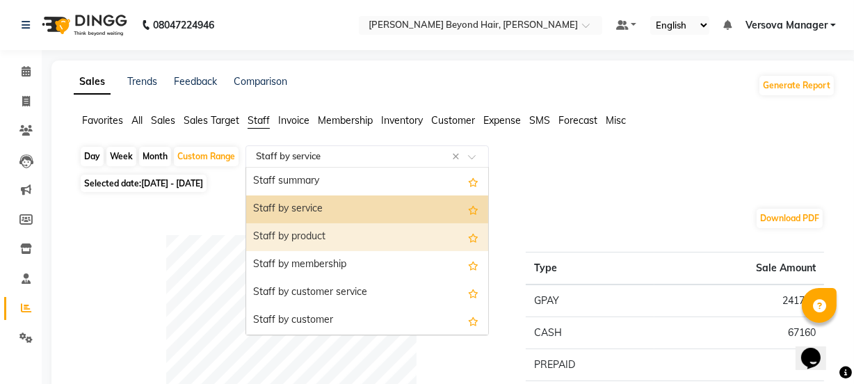
click at [319, 239] on div "Staff by product" at bounding box center [367, 237] width 242 height 28
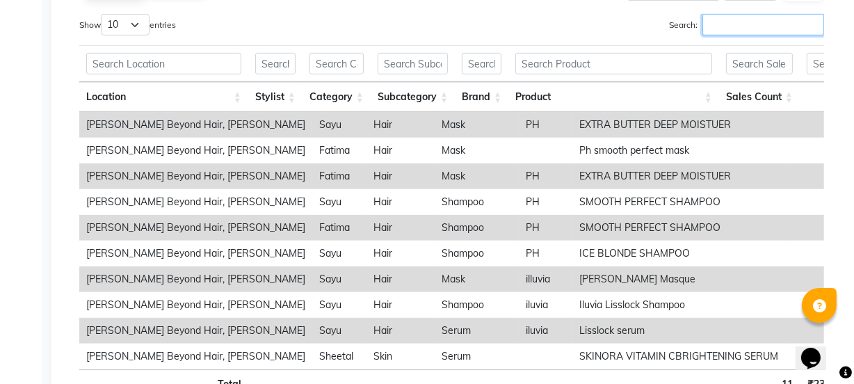
click at [710, 31] on input "Search:" at bounding box center [764, 25] width 122 height 22
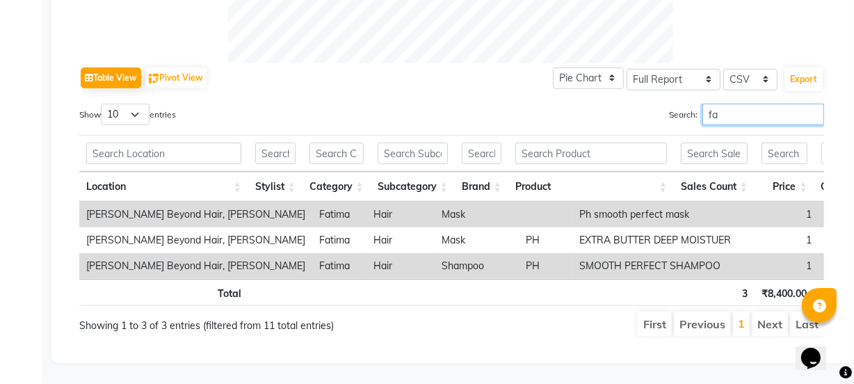
type input "f"
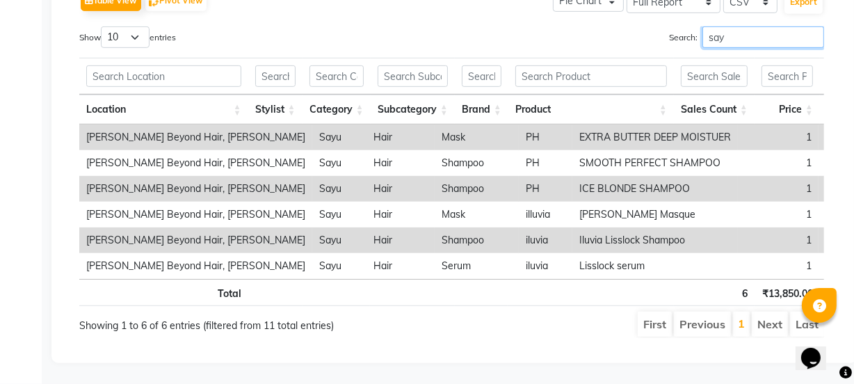
type input "sayu"
click at [816, 26] on input "sayu" at bounding box center [764, 37] width 122 height 22
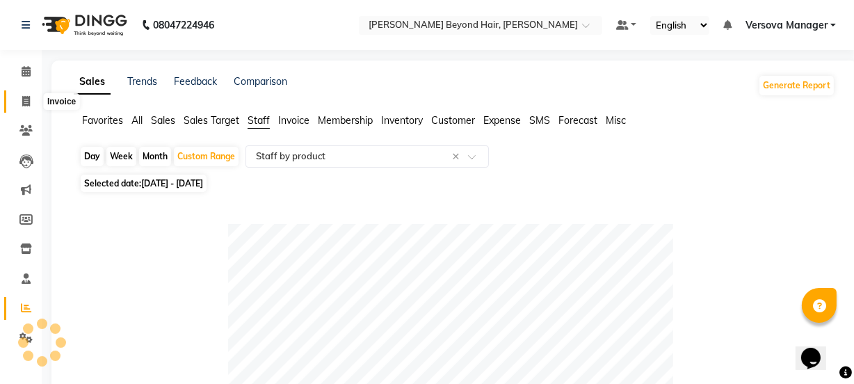
click at [20, 102] on span at bounding box center [26, 102] width 24 height 16
select select "service"
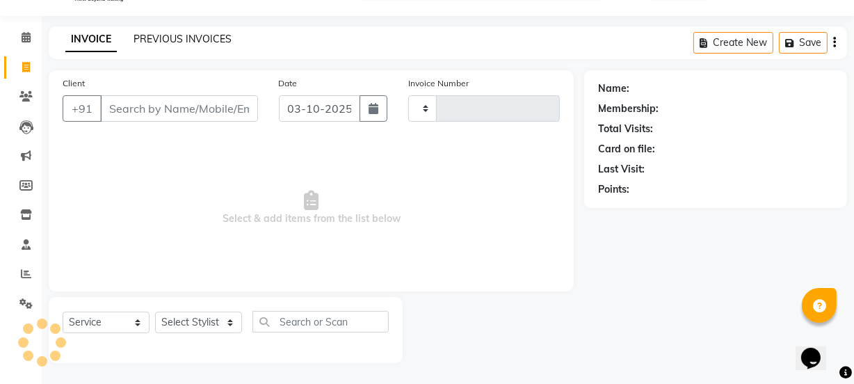
click at [175, 42] on link "PREVIOUS INVOICES" at bounding box center [183, 39] width 98 height 13
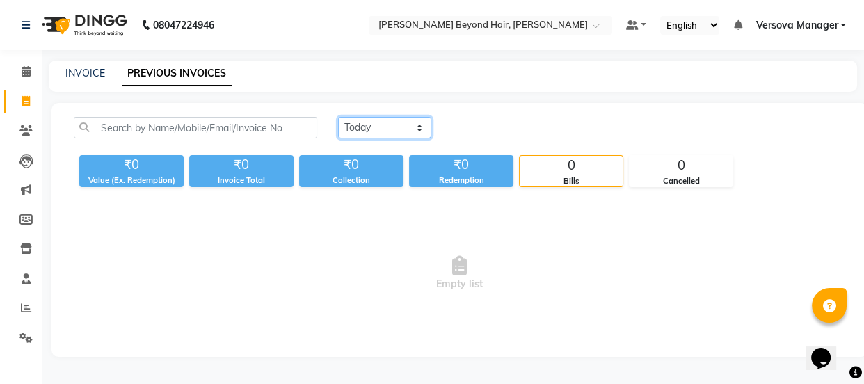
click at [396, 134] on select "[DATE] [DATE] Custom Range" at bounding box center [384, 128] width 93 height 22
select select "range"
click at [338, 117] on select "[DATE] [DATE] Custom Range" at bounding box center [384, 128] width 93 height 22
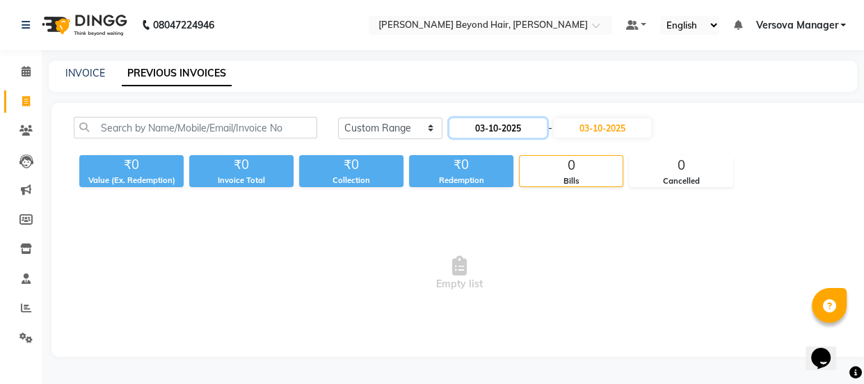
click at [518, 122] on input "03-10-2025" at bounding box center [498, 127] width 97 height 19
select select "10"
select select "2025"
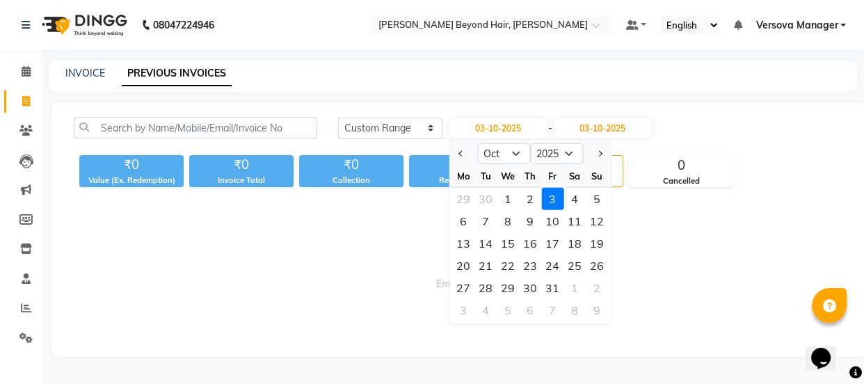
click at [463, 159] on button "Previous month" at bounding box center [461, 154] width 12 height 22
select select "9"
drag, startPoint x: 461, startPoint y: 201, endPoint x: 467, endPoint y: 209, distance: 9.5
click at [462, 201] on div "1" at bounding box center [463, 199] width 22 height 22
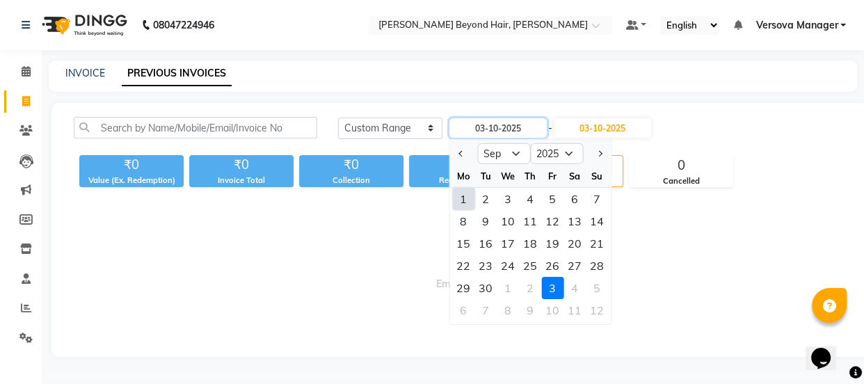
type input "01-09-2025"
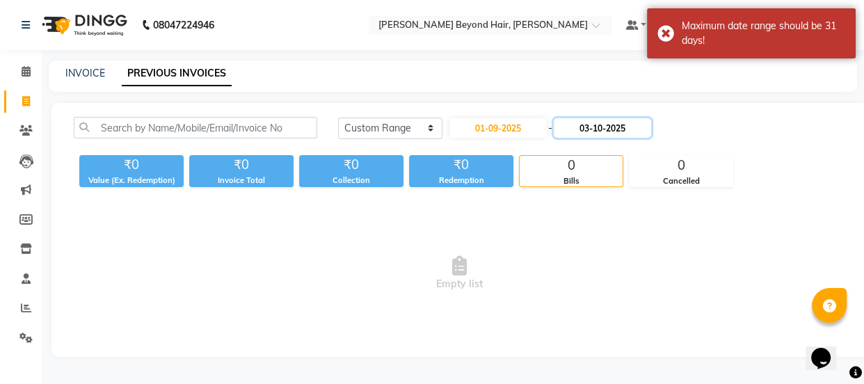
click at [605, 130] on input "03-10-2025" at bounding box center [602, 127] width 97 height 19
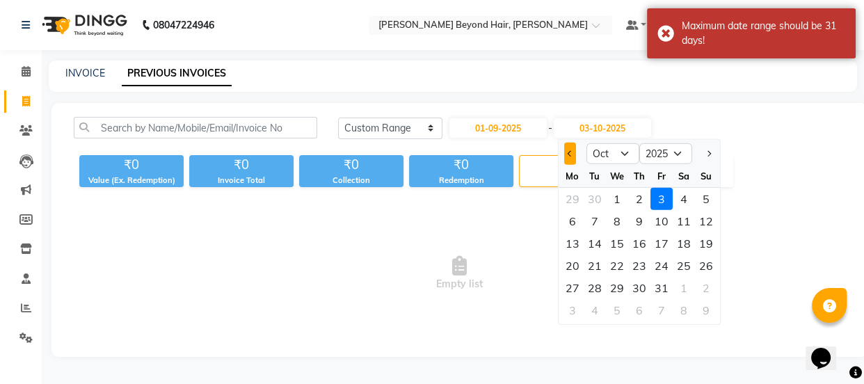
click at [574, 152] on button "Previous month" at bounding box center [570, 154] width 12 height 22
select select "9"
click at [595, 280] on div "30" at bounding box center [595, 288] width 22 height 22
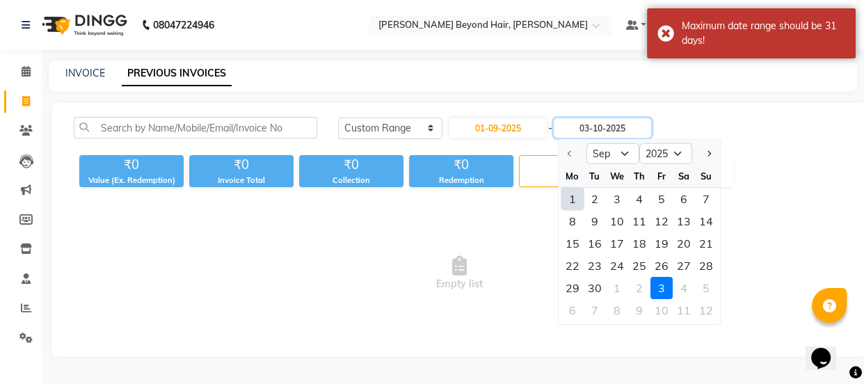
type input "30-09-2025"
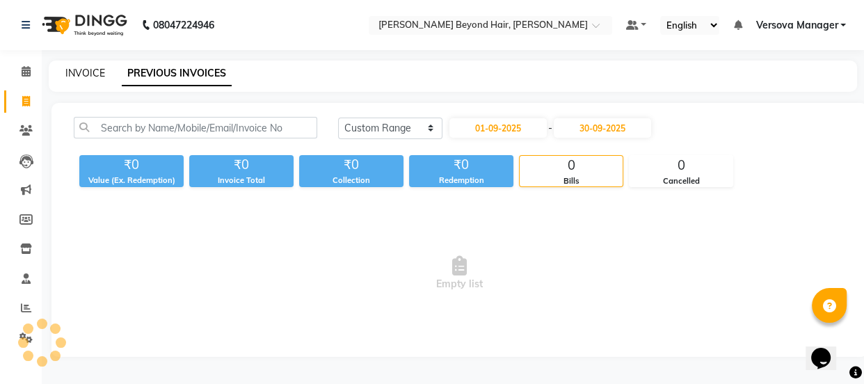
click at [84, 76] on link "INVOICE" at bounding box center [85, 73] width 40 height 13
select select "service"
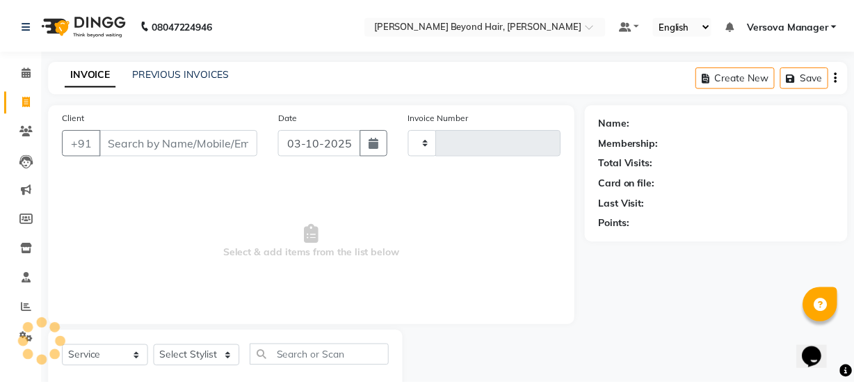
scroll to position [35, 0]
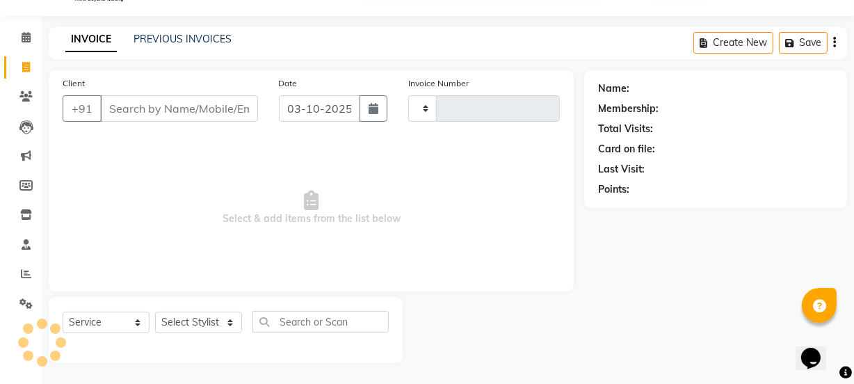
type input "1235"
select select "6352"
select select "48071"
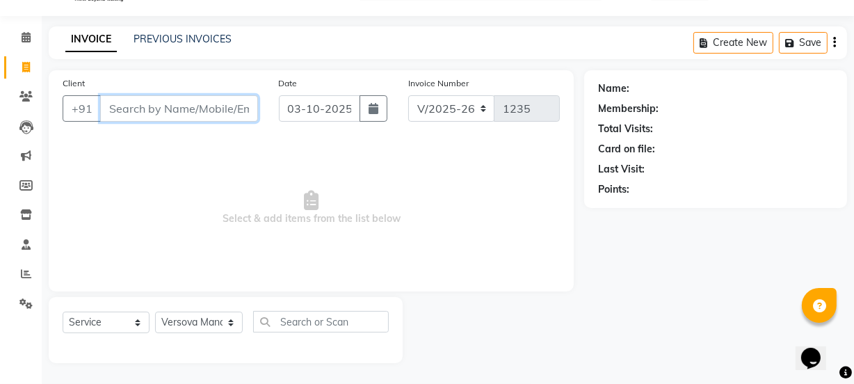
scroll to position [0, 0]
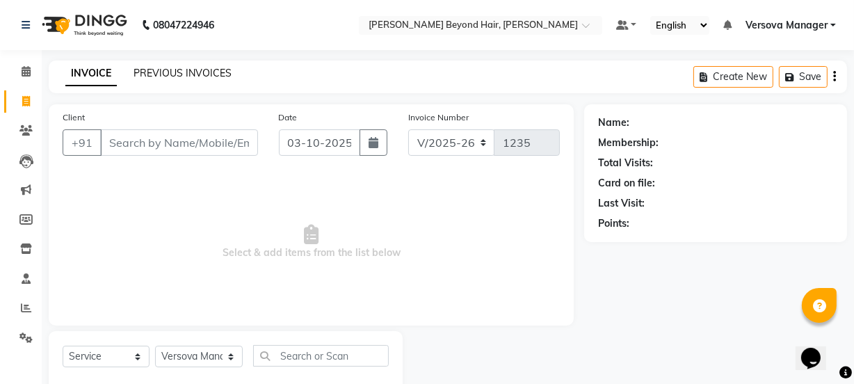
click at [188, 76] on link "PREVIOUS INVOICES" at bounding box center [183, 73] width 98 height 13
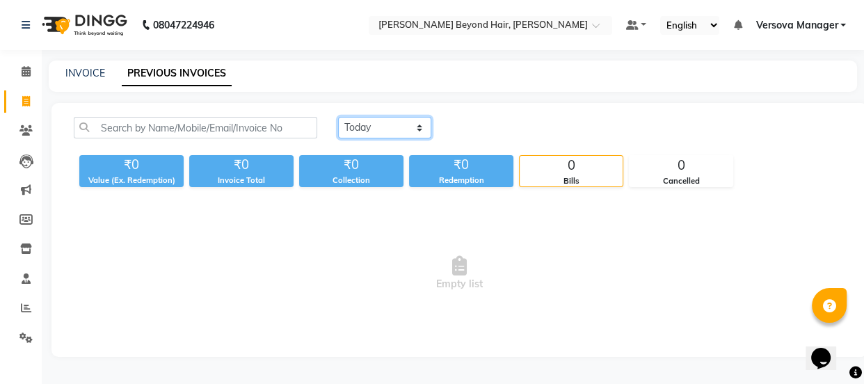
click at [390, 126] on select "[DATE] [DATE] Custom Range" at bounding box center [384, 128] width 93 height 22
select select "range"
click at [338, 117] on select "[DATE] [DATE] Custom Range" at bounding box center [384, 128] width 93 height 22
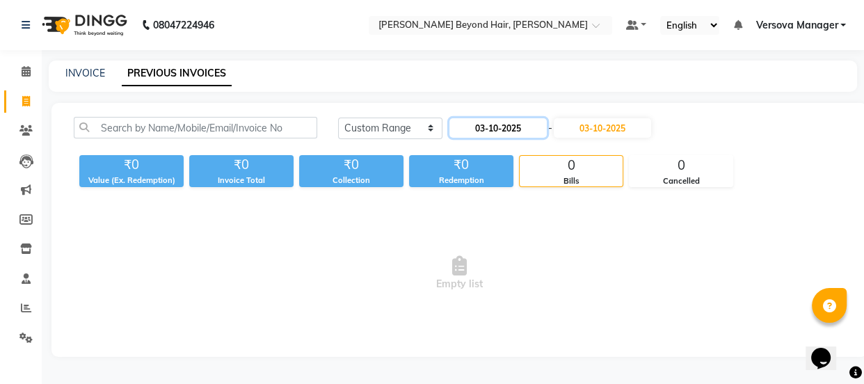
click at [488, 119] on input "03-10-2025" at bounding box center [498, 127] width 97 height 19
select select "10"
select select "2025"
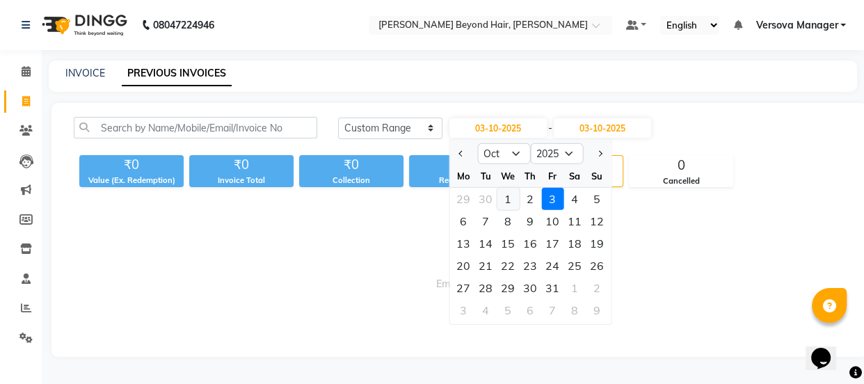
click at [508, 197] on div "1" at bounding box center [508, 199] width 22 height 22
type input "01-10-2025"
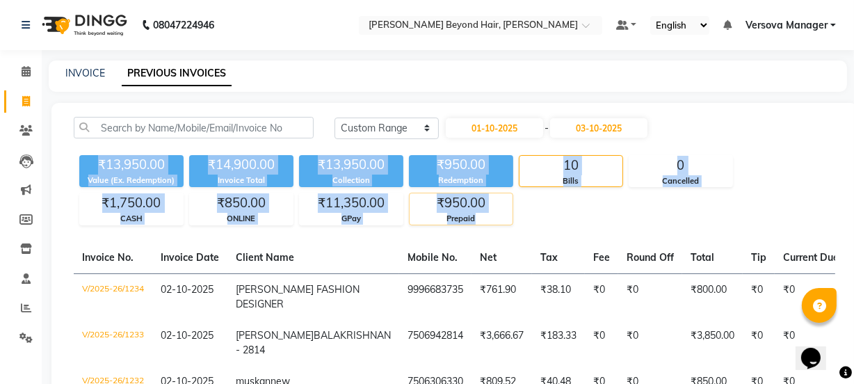
drag, startPoint x: 93, startPoint y: 162, endPoint x: 504, endPoint y: 224, distance: 415.2
click at [504, 224] on div "₹13,950.00 Value (Ex. Redemption) ₹14,900.00 Invoice Total ₹13,950.00 Collectio…" at bounding box center [455, 188] width 762 height 76
copy div "₹13,950.00 Value (Ex. Redemption) ₹14,900.00 Invoice Total ₹13,950.00 Collectio…"
click at [562, 214] on div "₹13,950.00 Value (Ex. Redemption) ₹14,900.00 Invoice Total ₹13,950.00 Collectio…" at bounding box center [455, 188] width 762 height 76
drag, startPoint x: 95, startPoint y: 164, endPoint x: 495, endPoint y: 220, distance: 404.7
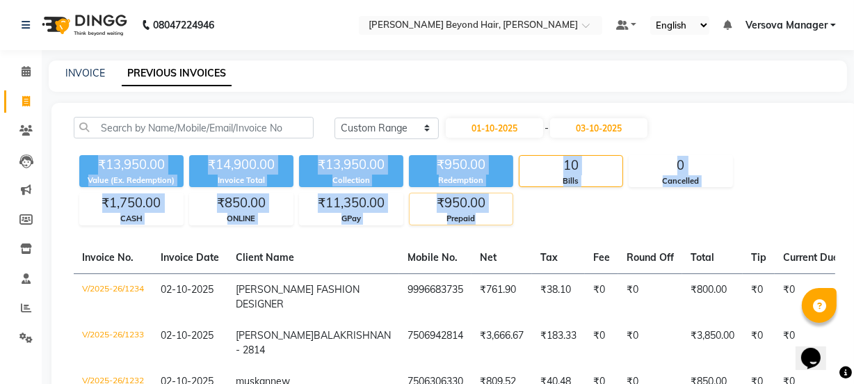
click at [495, 220] on div "₹13,950.00 Value (Ex. Redemption) ₹14,900.00 Invoice Total ₹13,950.00 Collectio…" at bounding box center [455, 188] width 762 height 76
copy div "₹13,950.00 Value (Ex. Redemption) ₹14,900.00 Invoice Total ₹13,950.00 Collectio…"
click at [558, 209] on div "₹13,950.00 Value (Ex. Redemption) ₹14,900.00 Invoice Total ₹13,950.00 Collectio…" at bounding box center [455, 188] width 762 height 76
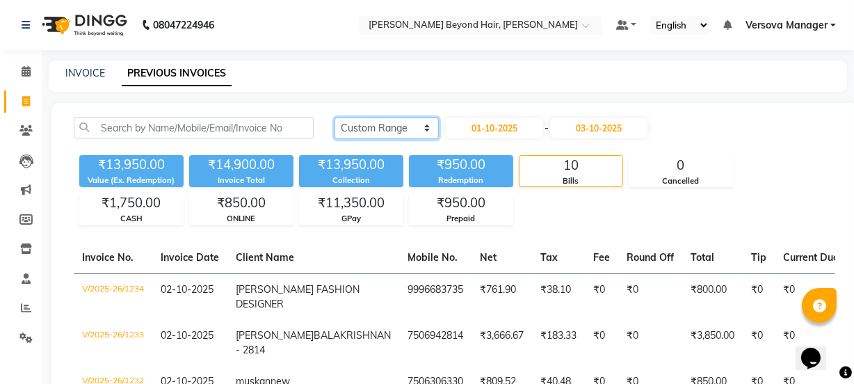
drag, startPoint x: 388, startPoint y: 124, endPoint x: 388, endPoint y: 134, distance: 10.5
click at [388, 125] on select "[DATE] [DATE] Custom Range" at bounding box center [387, 129] width 104 height 22
click at [335, 118] on select "[DATE] [DATE] Custom Range" at bounding box center [387, 129] width 104 height 22
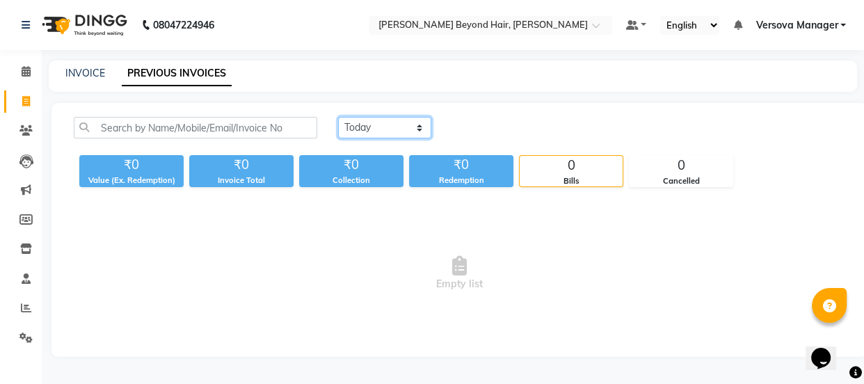
click at [385, 123] on select "[DATE] [DATE] Custom Range" at bounding box center [384, 128] width 93 height 22
click at [338, 117] on select "[DATE] [DATE] Custom Range" at bounding box center [384, 128] width 93 height 22
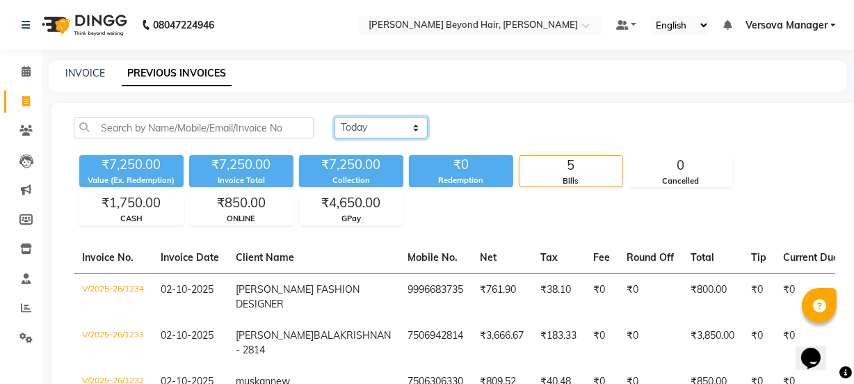
click at [403, 126] on select "[DATE] [DATE] Custom Range" at bounding box center [381, 128] width 93 height 22
select select "range"
click at [335, 117] on select "[DATE] [DATE] Custom Range" at bounding box center [381, 128] width 93 height 22
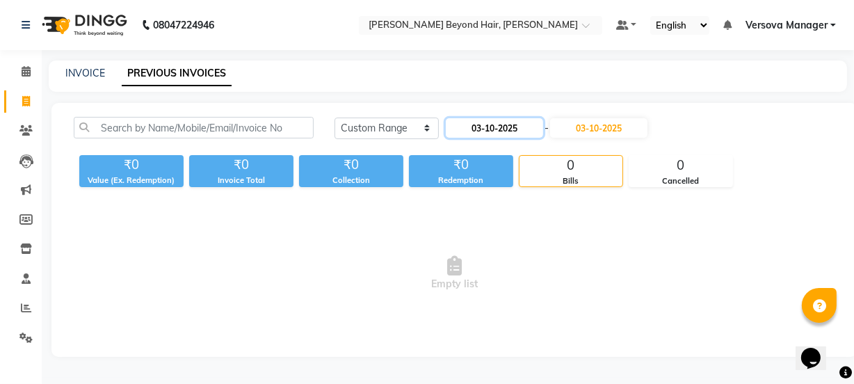
click at [518, 129] on input "03-10-2025" at bounding box center [494, 127] width 97 height 19
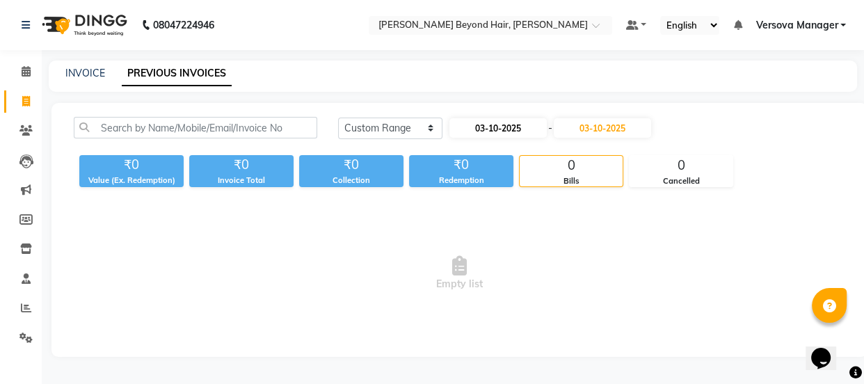
select select "10"
select select "2025"
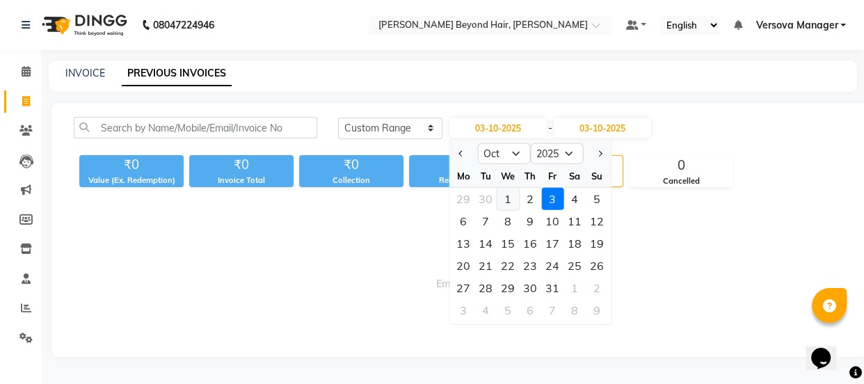
click at [509, 196] on div "1" at bounding box center [508, 199] width 22 height 22
type input "01-10-2025"
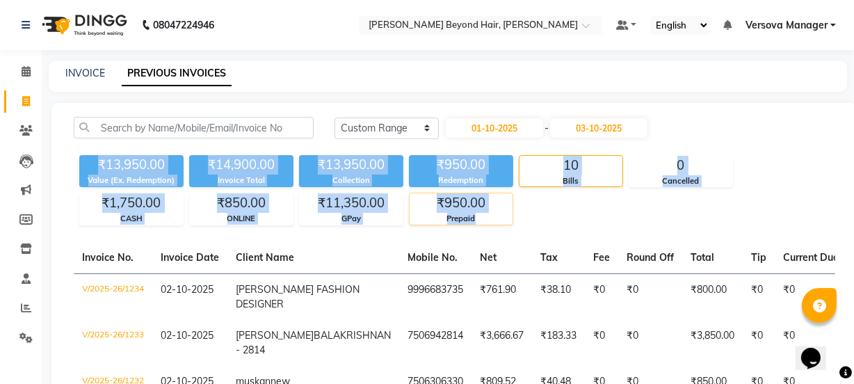
drag, startPoint x: 91, startPoint y: 158, endPoint x: 496, endPoint y: 215, distance: 409.0
click at [496, 215] on div "₹13,950.00 Value (Ex. Redemption) ₹14,900.00 Invoice Total ₹13,950.00 Collectio…" at bounding box center [455, 188] width 762 height 76
copy div "₹13,950.00 Value (Ex. Redemption) ₹14,900.00 Invoice Total ₹13,950.00 Collectio…"
click at [556, 210] on div "₹13,950.00 Value (Ex. Redemption) ₹14,900.00 Invoice Total ₹13,950.00 Collectio…" at bounding box center [455, 188] width 762 height 76
drag, startPoint x: 89, startPoint y: 164, endPoint x: 529, endPoint y: 212, distance: 442.4
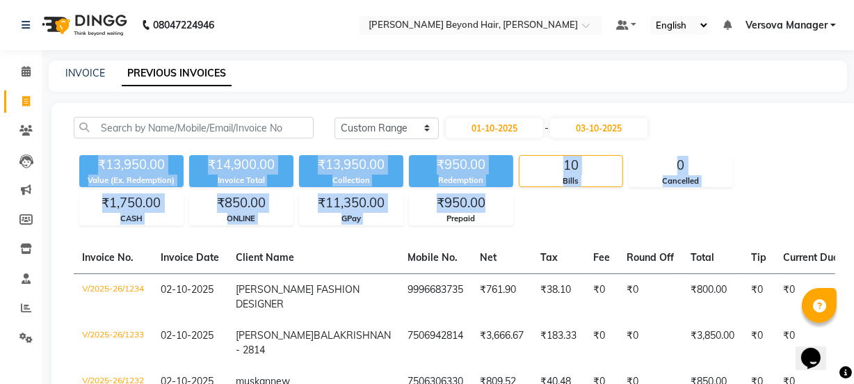
click at [529, 212] on div "₹13,950.00 Value (Ex. Redemption) ₹14,900.00 Invoice Total ₹13,950.00 Collectio…" at bounding box center [455, 188] width 762 height 76
copy div "₹13,950.00 Value (Ex. Redemption) ₹14,900.00 Invoice Total ₹13,950.00 Collectio…"
click at [573, 218] on div "₹13,950.00 Value (Ex. Redemption) ₹14,900.00 Invoice Total ₹13,950.00 Collectio…" at bounding box center [455, 188] width 762 height 76
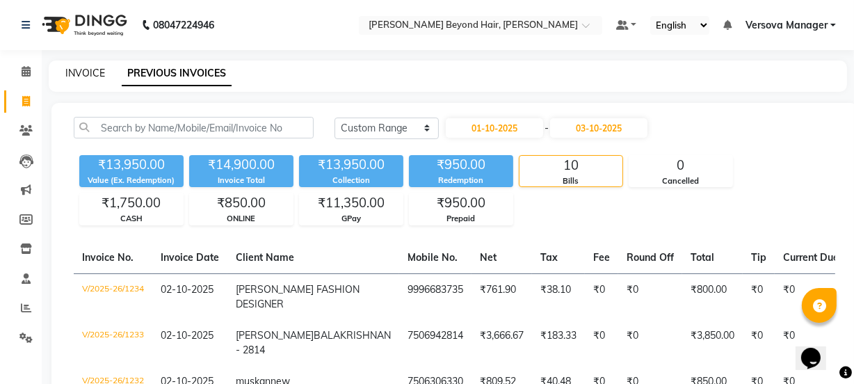
click at [76, 75] on link "INVOICE" at bounding box center [85, 73] width 40 height 13
select select "service"
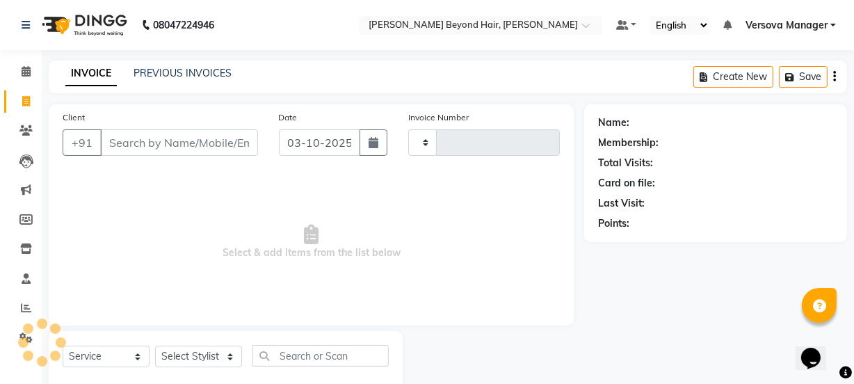
scroll to position [35, 0]
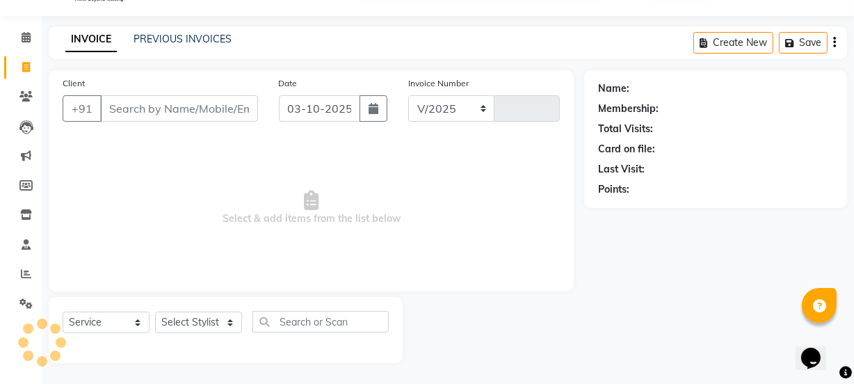
select select "6352"
type input "1235"
click at [181, 38] on link "PREVIOUS INVOICES" at bounding box center [183, 39] width 98 height 13
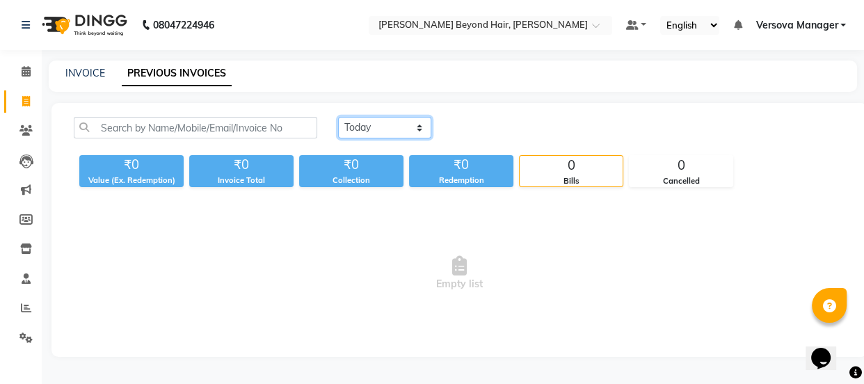
click at [378, 134] on select "[DATE] [DATE] Custom Range" at bounding box center [384, 128] width 93 height 22
click at [389, 189] on div "[DATE] [DATE] Custom Range ₹0 Value (Ex. Redemption) ₹0 Invoice Total ₹0 Collec…" at bounding box center [459, 230] width 816 height 254
click at [411, 125] on select "[DATE] [DATE] Custom Range" at bounding box center [384, 128] width 93 height 22
select select "range"
click at [338, 117] on select "[DATE] [DATE] Custom Range" at bounding box center [384, 128] width 93 height 22
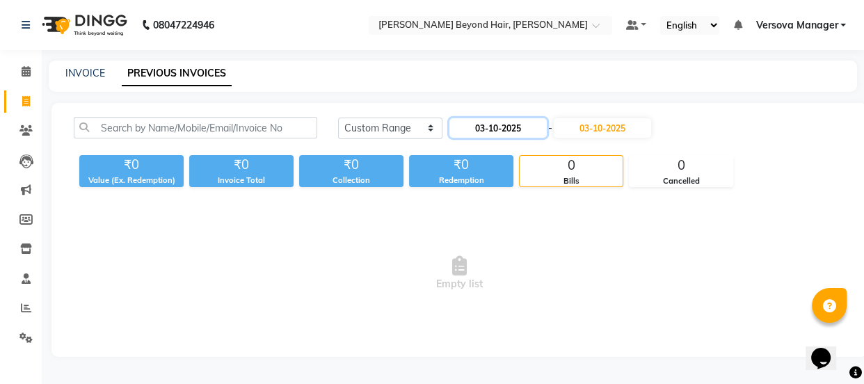
click at [500, 118] on input "03-10-2025" at bounding box center [498, 127] width 97 height 19
select select "10"
select select "2025"
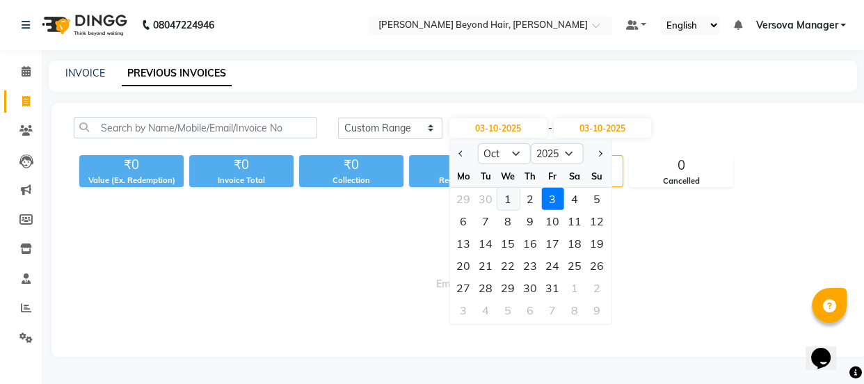
click at [506, 202] on div "1" at bounding box center [508, 199] width 22 height 22
type input "01-10-2025"
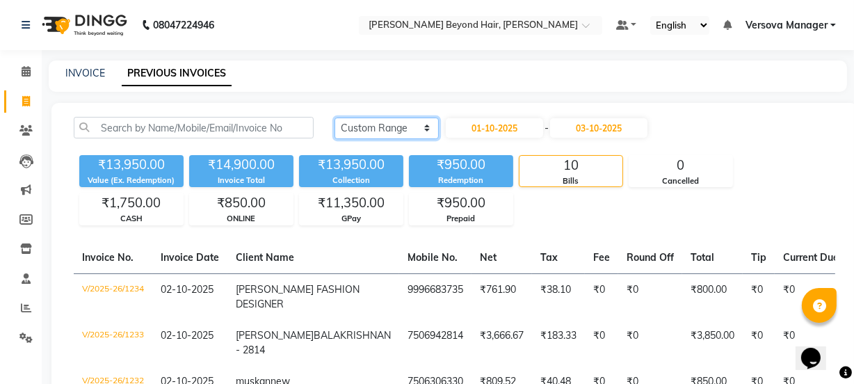
click at [400, 124] on select "[DATE] [DATE] Custom Range" at bounding box center [387, 129] width 104 height 22
click at [378, 123] on select "[DATE] [DATE] Custom Range" at bounding box center [387, 129] width 104 height 22
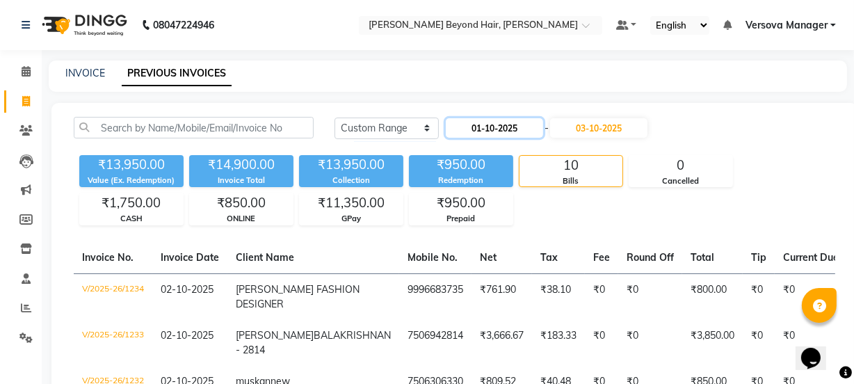
click at [484, 124] on input "01-10-2025" at bounding box center [494, 127] width 97 height 19
select select "10"
select select "2025"
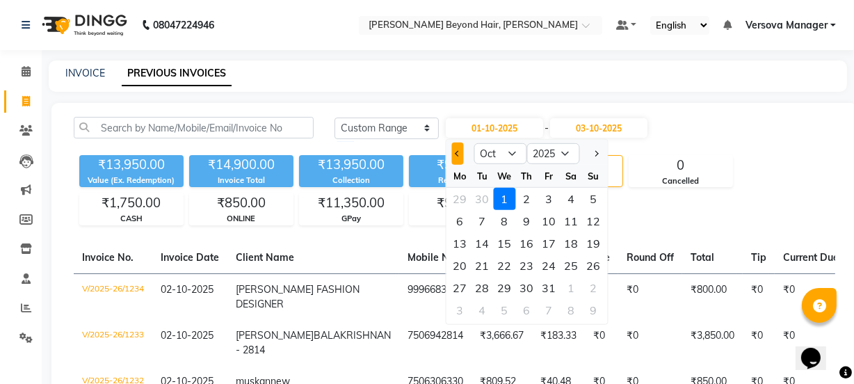
click at [457, 155] on span "Previous month" at bounding box center [458, 154] width 6 height 6
select select "9"
click at [459, 205] on div "1" at bounding box center [461, 199] width 22 height 22
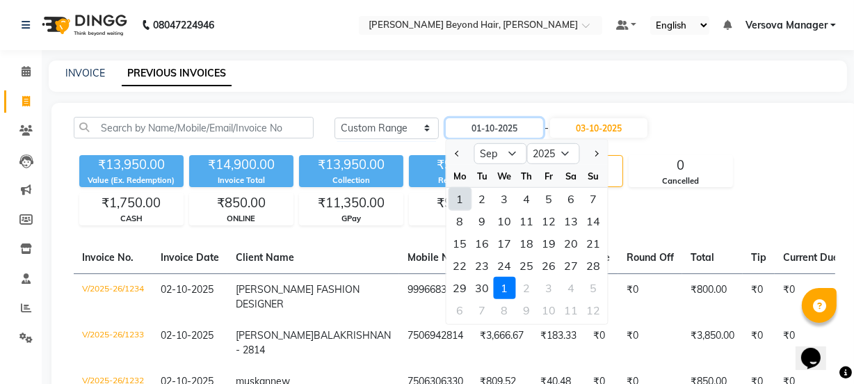
type input "01-09-2025"
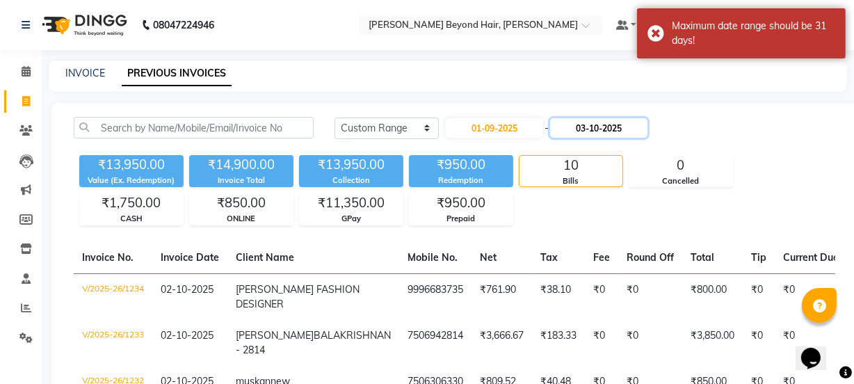
click at [609, 128] on input "03-10-2025" at bounding box center [598, 127] width 97 height 19
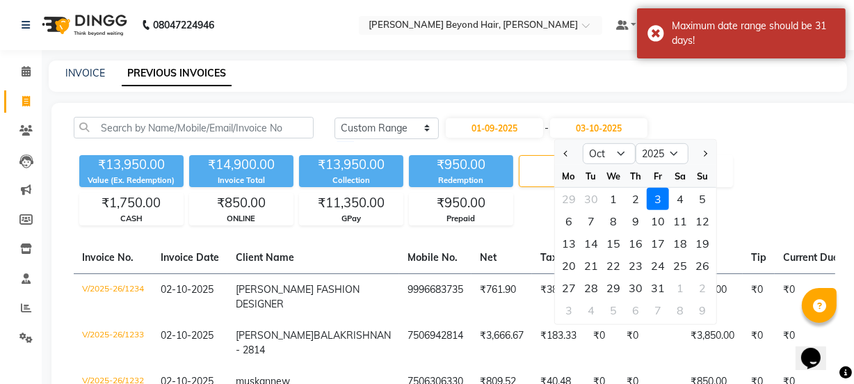
click at [559, 152] on div at bounding box center [569, 154] width 28 height 22
click at [566, 152] on span "Previous month" at bounding box center [567, 154] width 6 height 6
select select "9"
click at [591, 289] on div "30" at bounding box center [591, 288] width 22 height 22
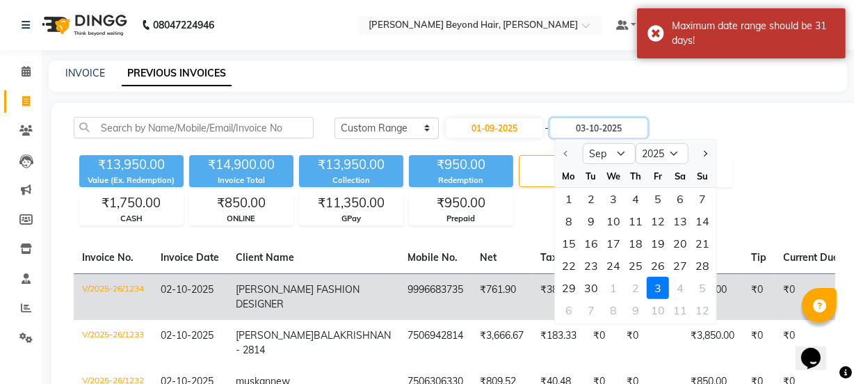
type input "30-09-2025"
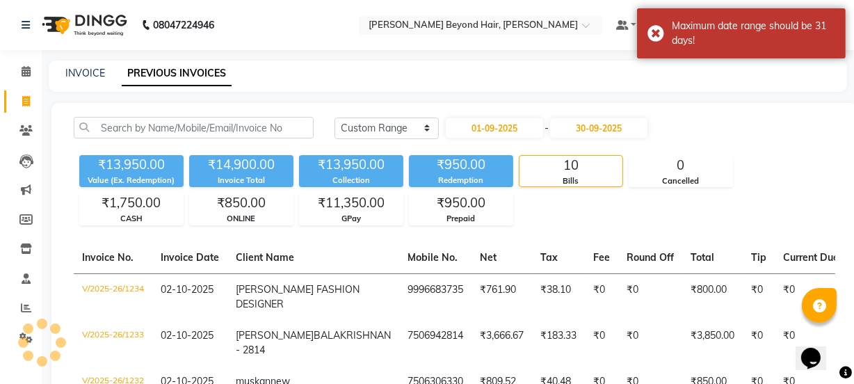
click at [781, 127] on div "Today Yesterday Custom Range 01-09-2025 - 30-09-2025" at bounding box center [585, 128] width 501 height 22
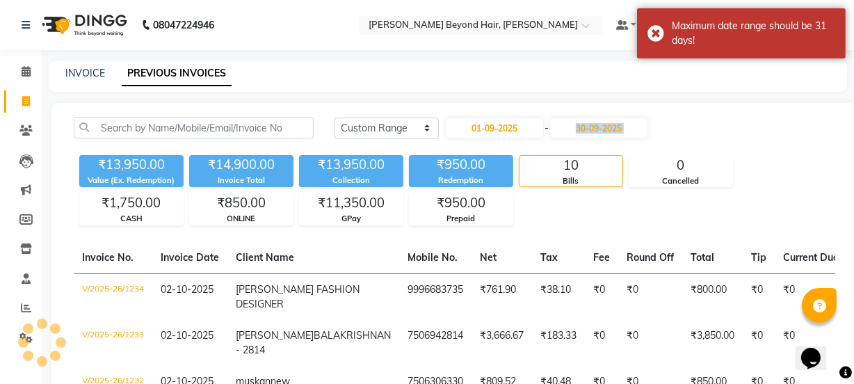
click at [781, 127] on div "Today Yesterday Custom Range 01-09-2025 - 30-09-2025" at bounding box center [585, 128] width 501 height 22
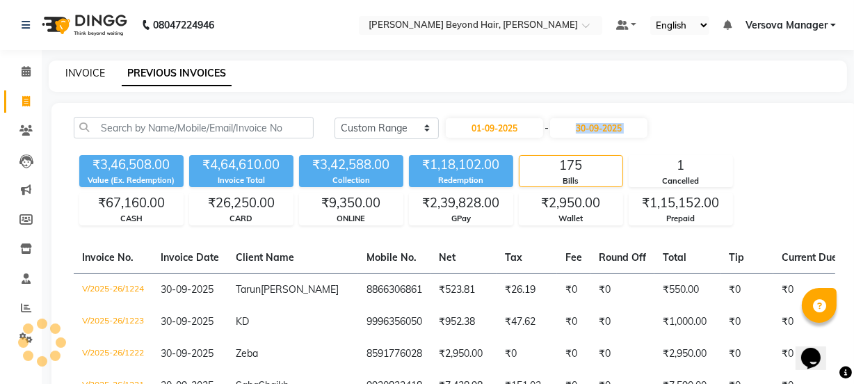
click at [95, 71] on link "INVOICE" at bounding box center [85, 73] width 40 height 13
select select "service"
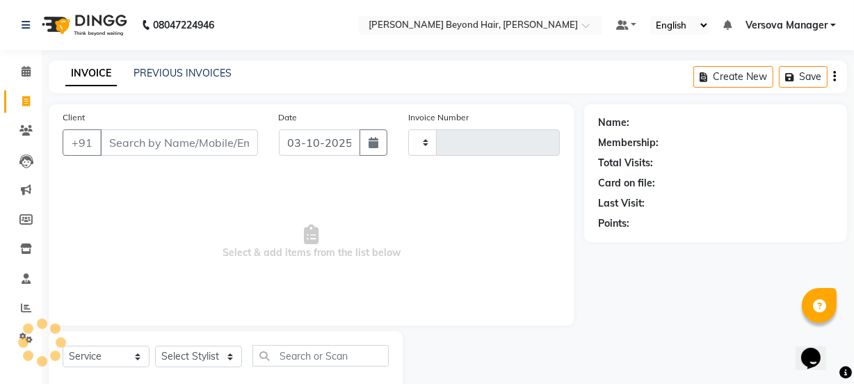
scroll to position [35, 0]
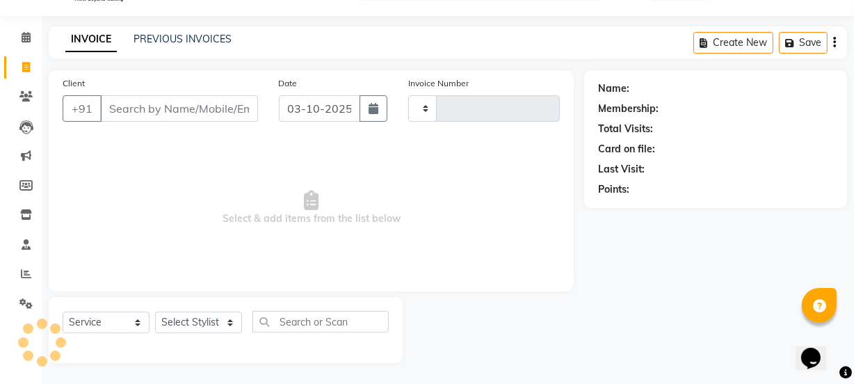
type input "1235"
select select "6352"
